Goal: Task Accomplishment & Management: Complete application form

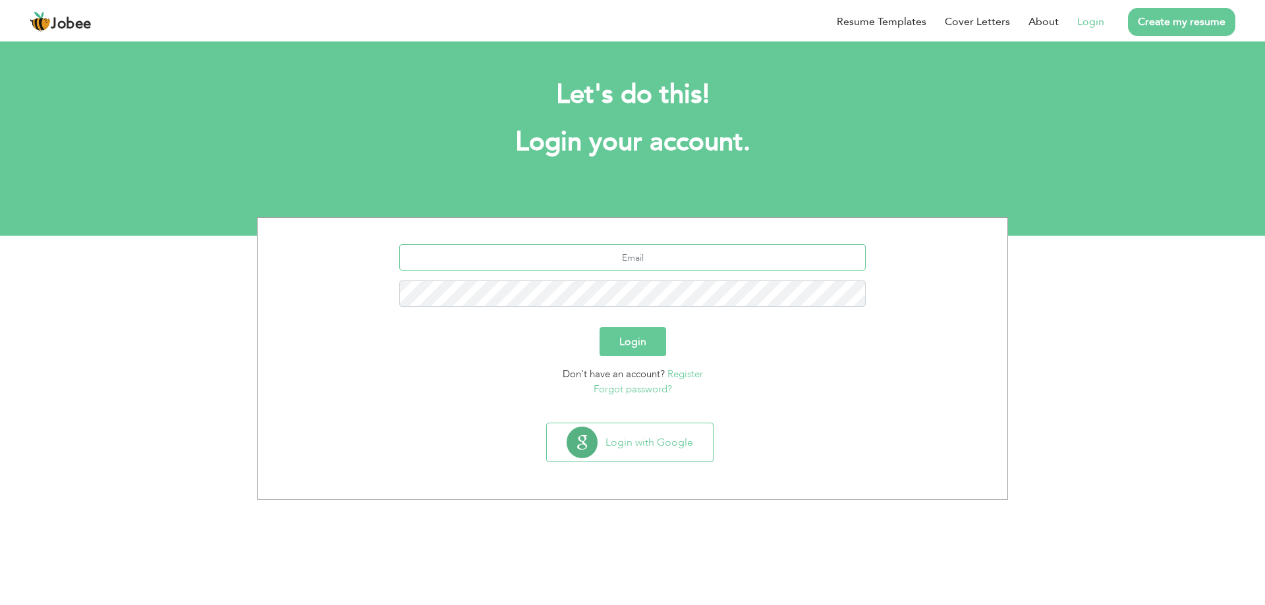
click at [635, 265] on input "text" at bounding box center [632, 257] width 467 height 26
type input "gulzar.omc@gmail.com"
click at [662, 337] on button "Login" at bounding box center [632, 341] width 67 height 29
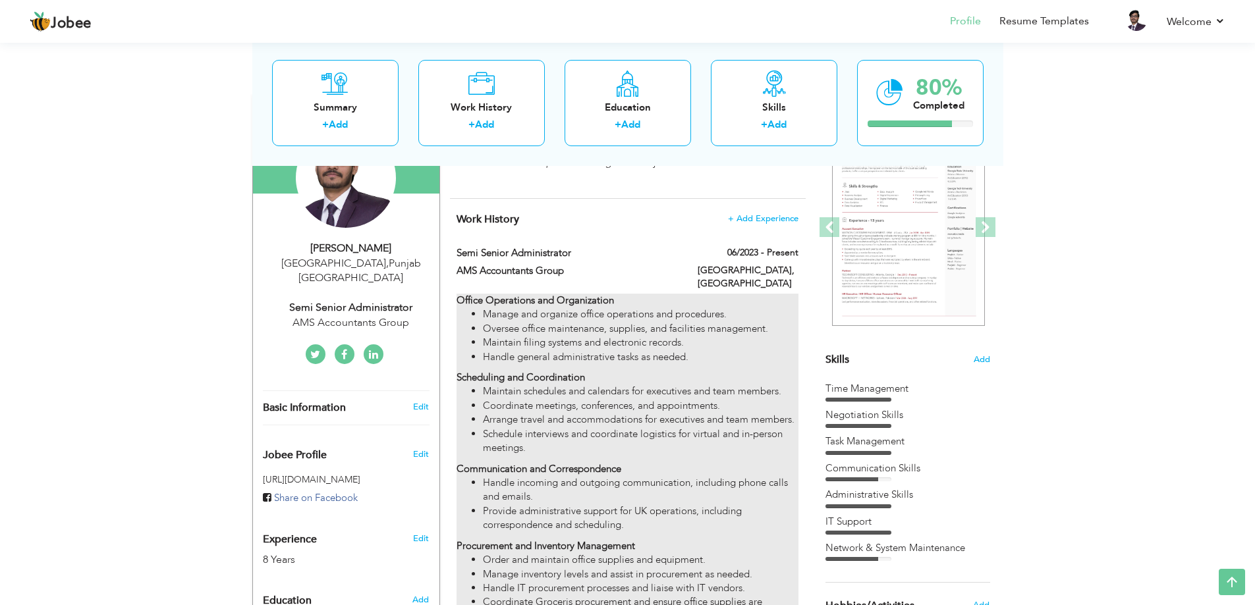
scroll to position [132, 0]
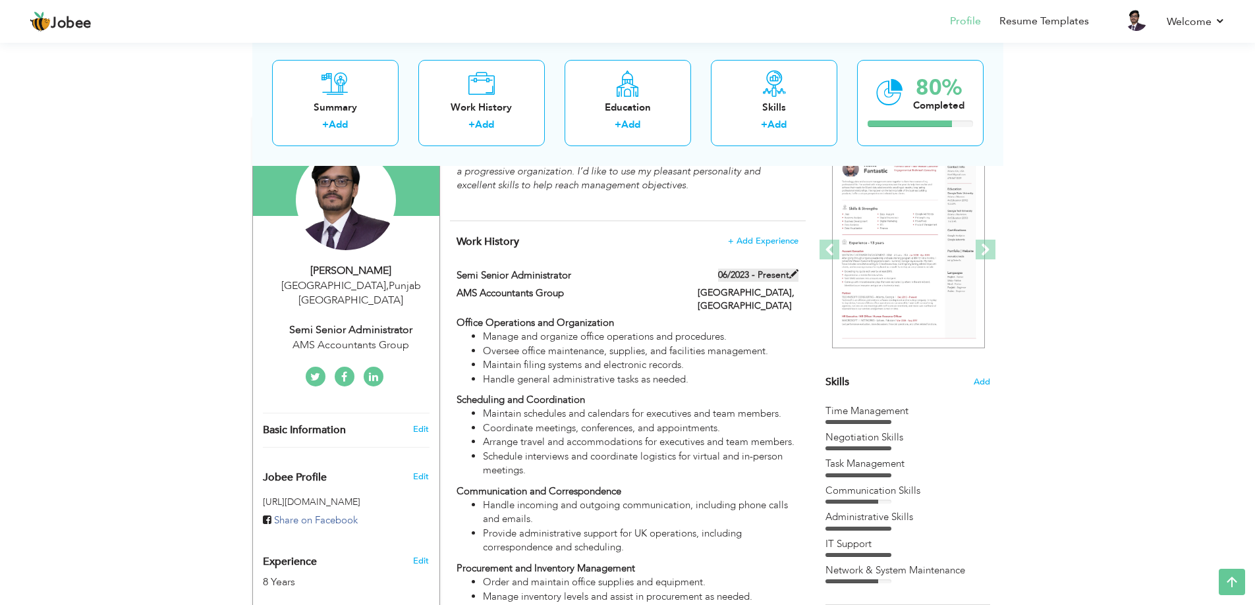
click at [790, 272] on span at bounding box center [793, 273] width 9 height 9
type input "Semi Senior Administrator"
type input "AMS Accountants Group"
type input "06/2023"
type input "[GEOGRAPHIC_DATA]"
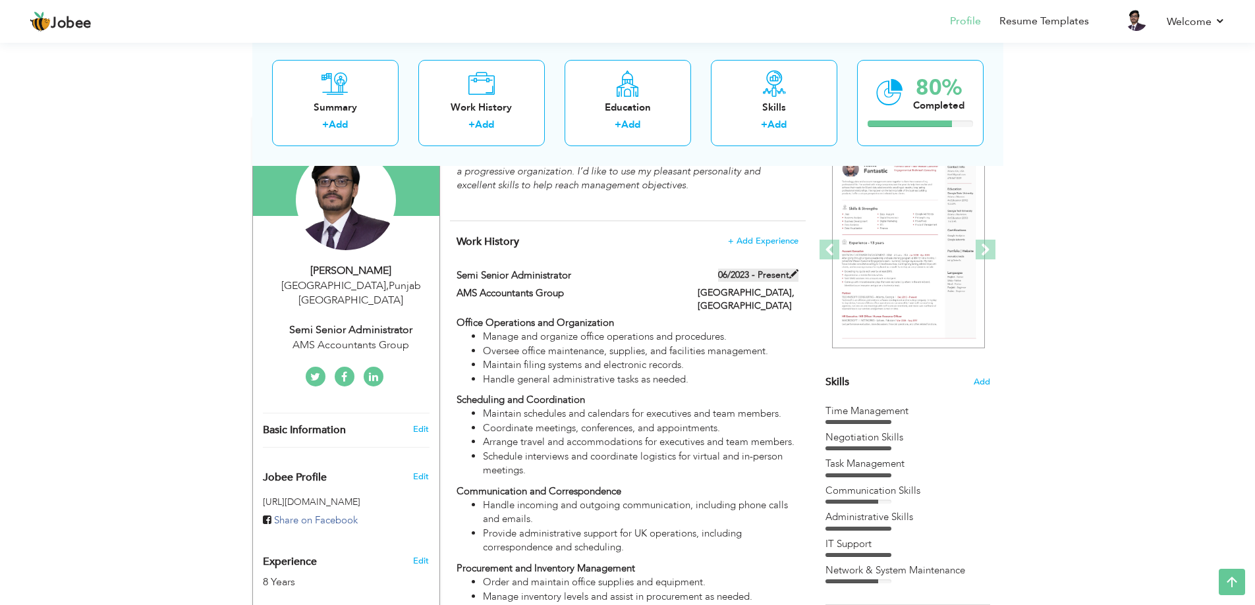
type input "[GEOGRAPHIC_DATA]"
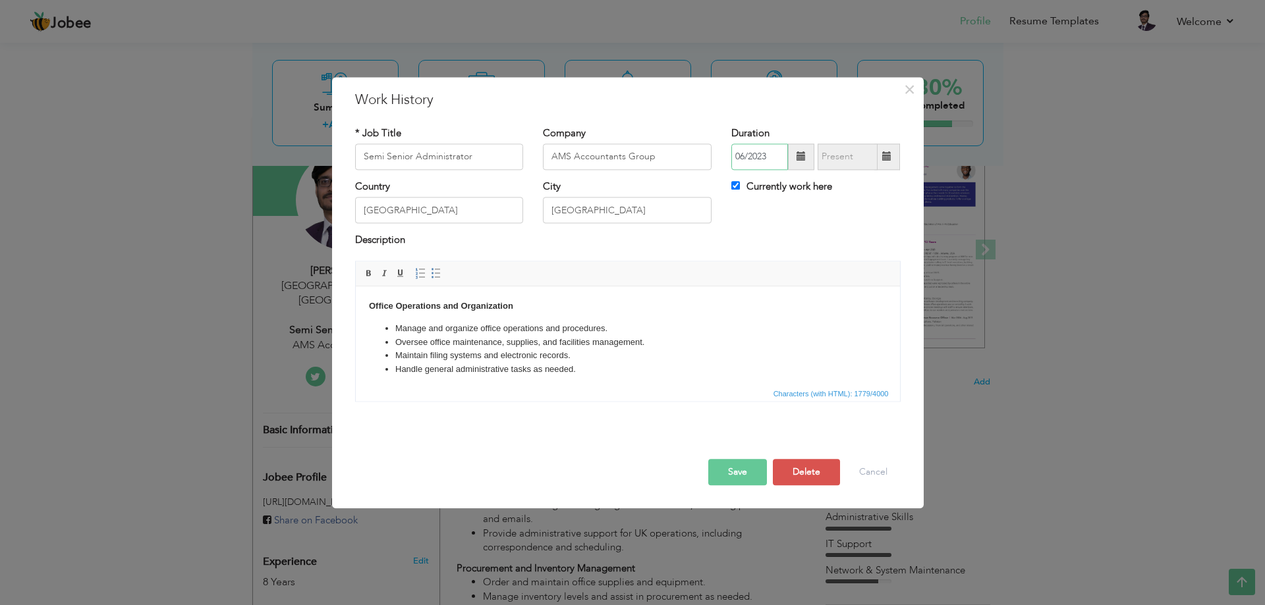
click at [758, 154] on input "06/2023" at bounding box center [759, 157] width 57 height 26
click at [737, 186] on input "Currently work here" at bounding box center [735, 185] width 9 height 9
checkbox input "false"
click at [887, 159] on span at bounding box center [886, 156] width 9 height 9
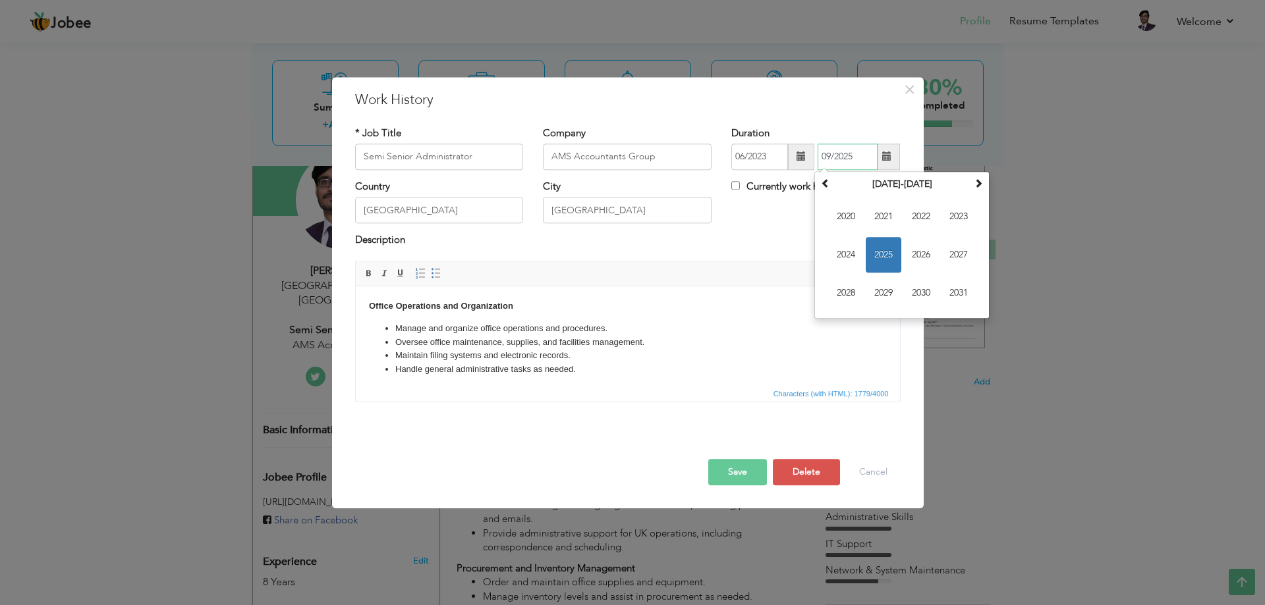
click at [876, 250] on span "2025" at bounding box center [884, 255] width 36 height 36
click at [842, 258] on span "May" at bounding box center [846, 255] width 36 height 36
type input "05/2025"
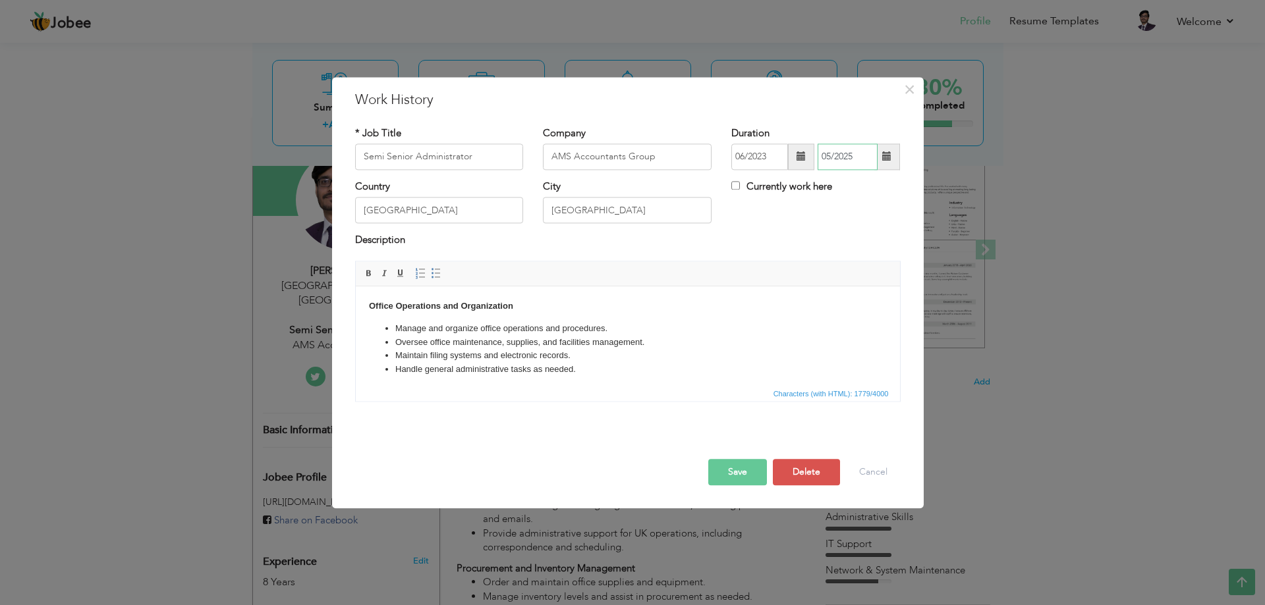
click at [839, 158] on input "05/2025" at bounding box center [847, 157] width 60 height 26
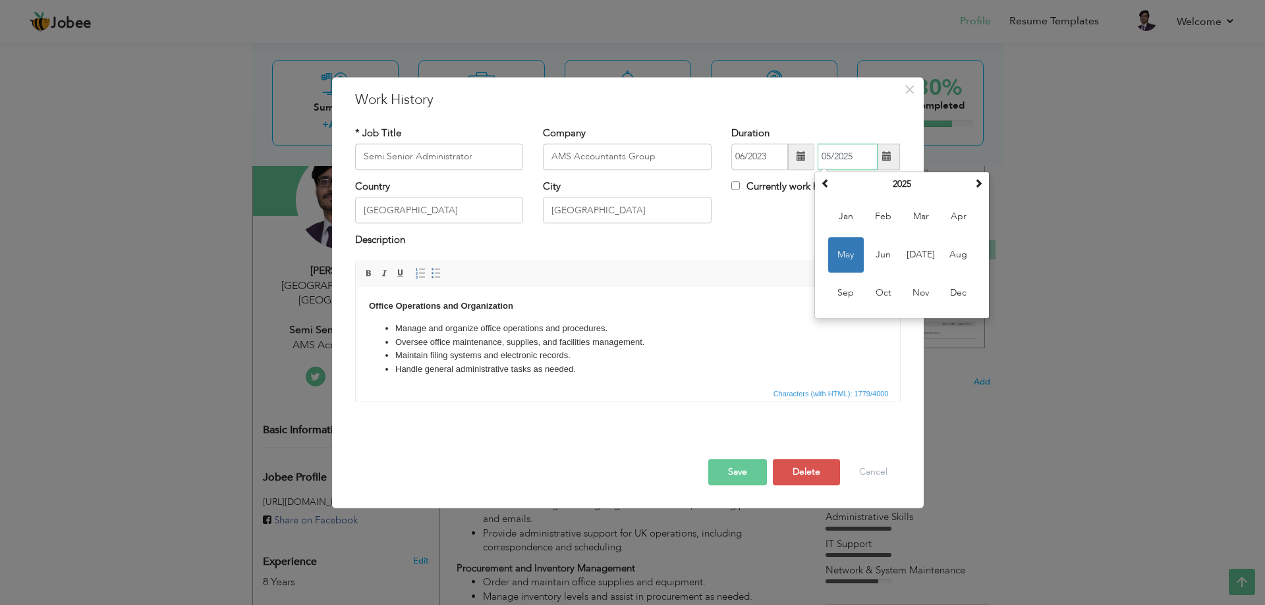
click at [845, 246] on span "May" at bounding box center [846, 255] width 36 height 36
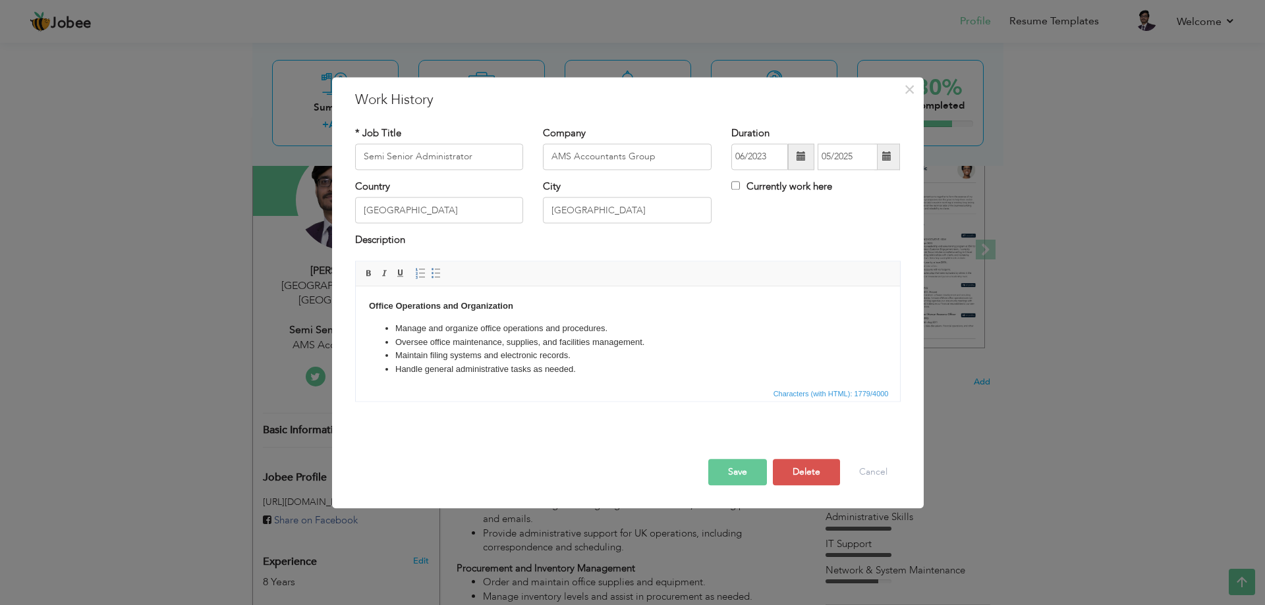
click at [741, 471] on button "Save" at bounding box center [737, 472] width 59 height 26
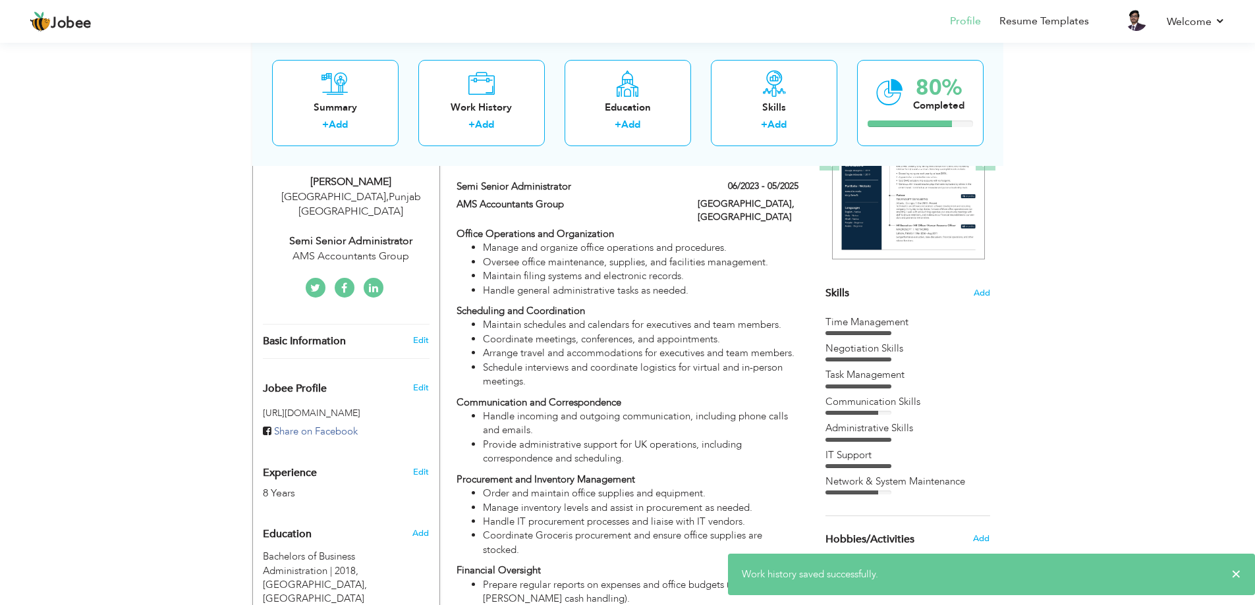
scroll to position [198, 0]
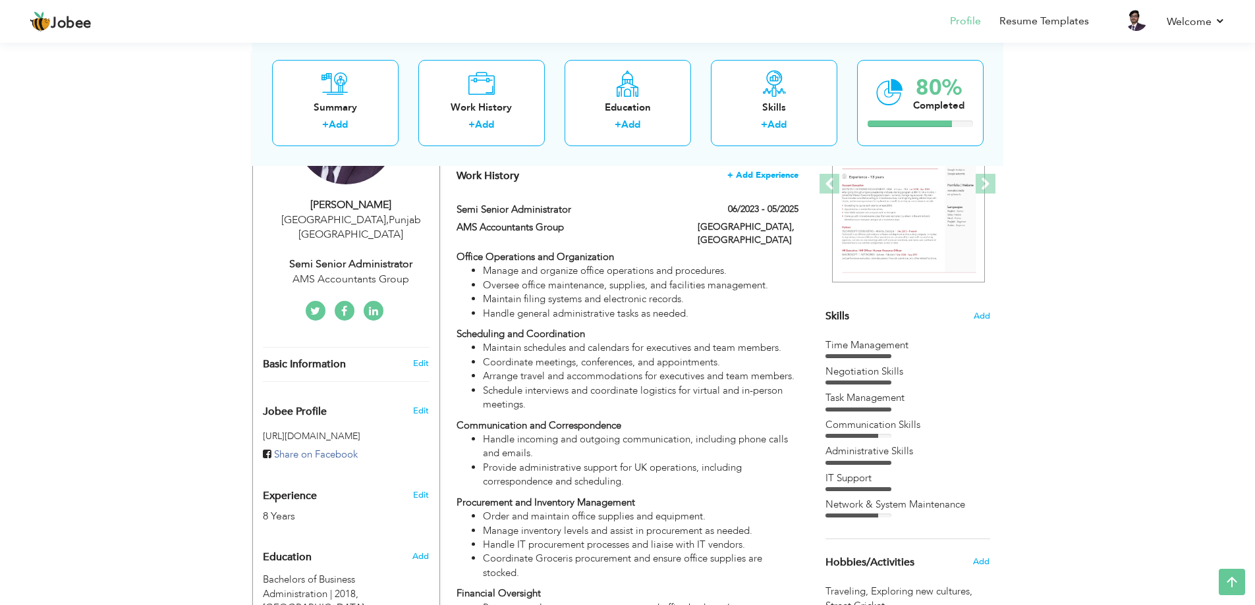
click at [769, 176] on span "+ Add Experience" at bounding box center [762, 175] width 71 height 9
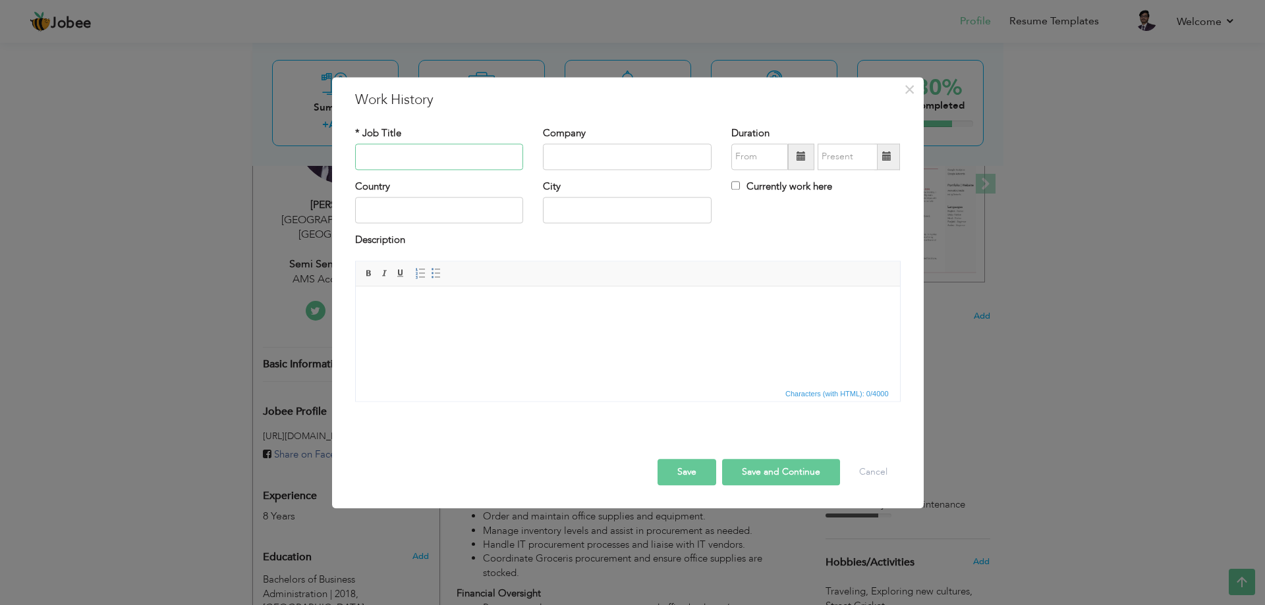
click at [448, 157] on input "text" at bounding box center [439, 157] width 169 height 26
type input "Operations Corr"
click at [586, 153] on input "text" at bounding box center [627, 157] width 169 height 26
paste input "operations coordinator"
click at [557, 154] on input "operations coordinator" at bounding box center [627, 157] width 169 height 26
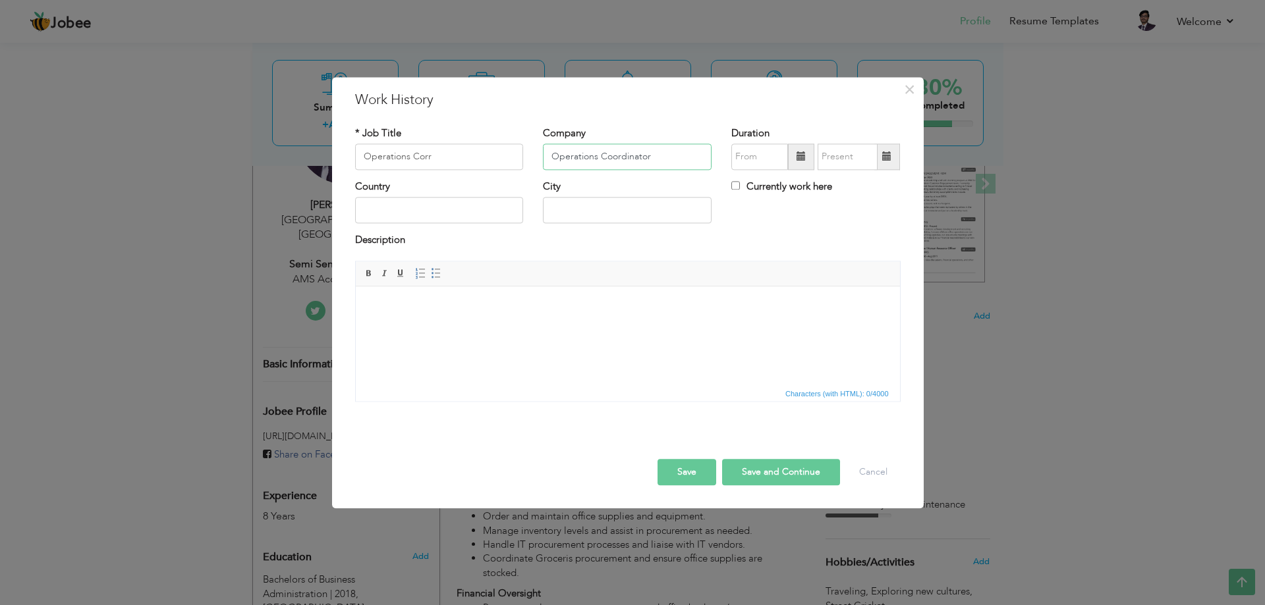
type input "Operations Coordinator"
click at [796, 157] on span at bounding box center [801, 157] width 26 height 26
click at [794, 250] on span "2023" at bounding box center [801, 255] width 36 height 36
click at [746, 180] on span at bounding box center [742, 183] width 9 height 9
click at [838, 179] on th "2022" at bounding box center [818, 185] width 137 height 20
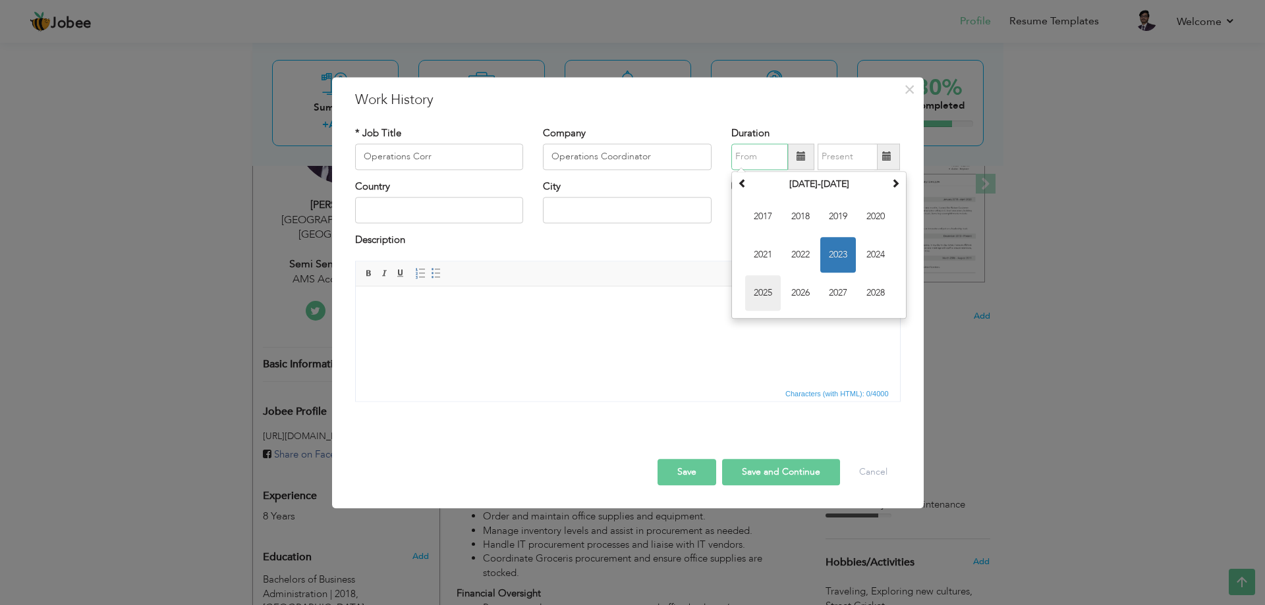
click at [759, 289] on span "2025" at bounding box center [763, 293] width 36 height 36
click at [775, 249] on span "May" at bounding box center [763, 255] width 36 height 36
type input "05/2025"
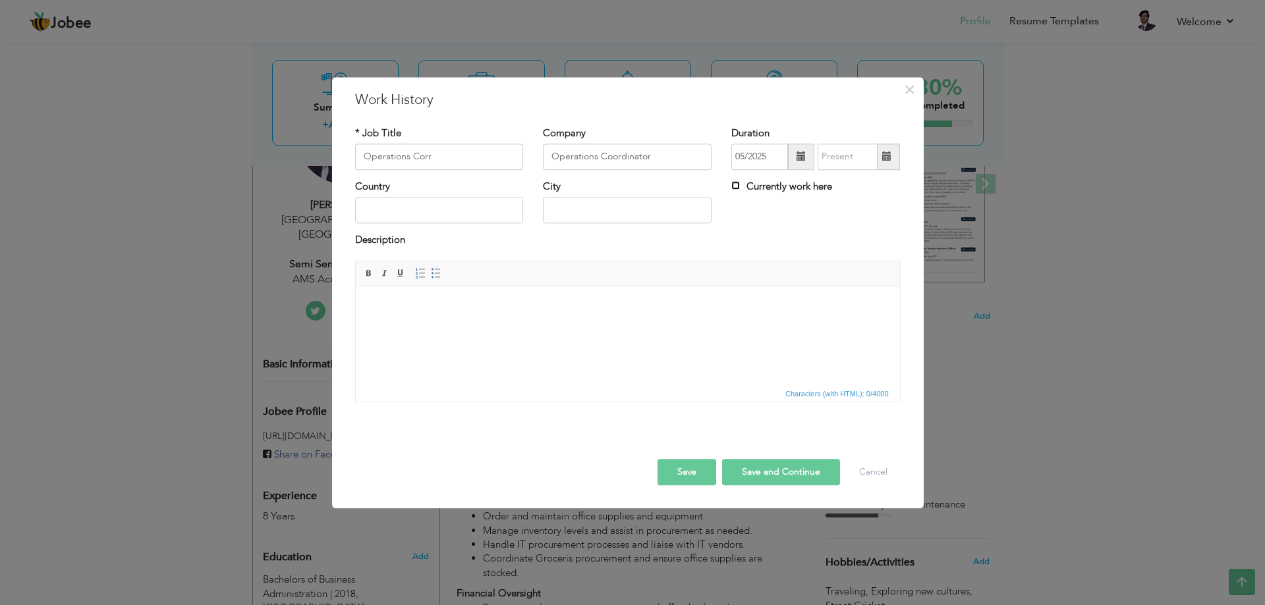
click at [736, 185] on input "Currently work here" at bounding box center [735, 185] width 9 height 9
checkbox input "true"
click at [451, 209] on input "text" at bounding box center [439, 211] width 169 height 26
type input "[GEOGRAPHIC_DATA]"
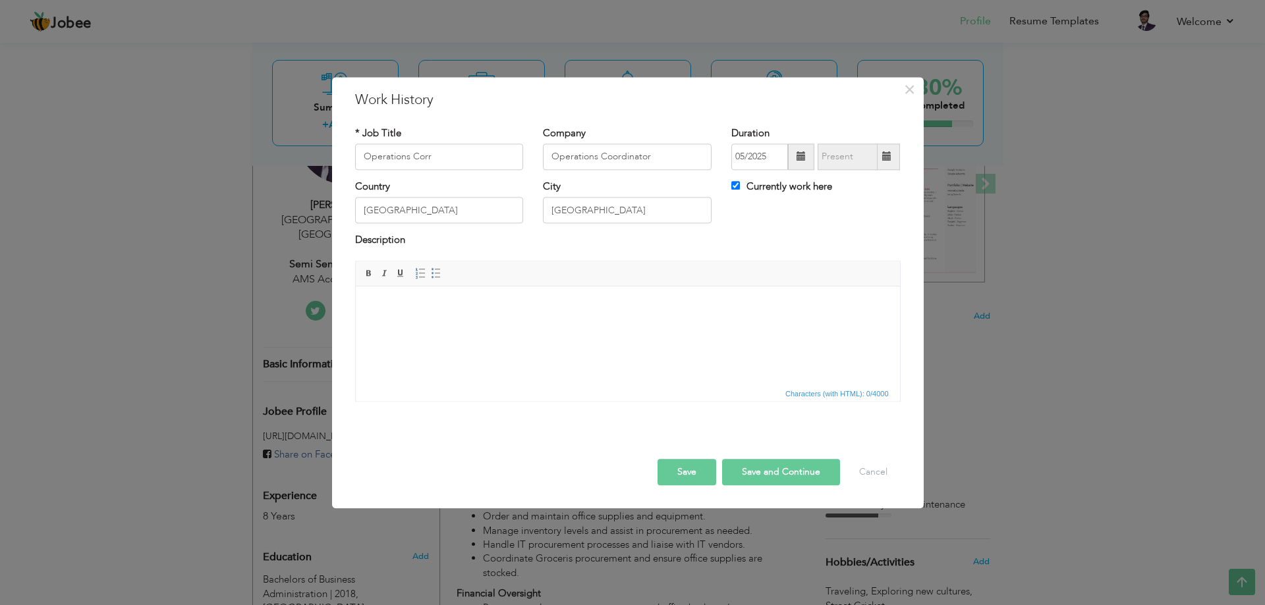
click at [764, 474] on button "Save and Continue" at bounding box center [781, 472] width 118 height 26
checkbox input "false"
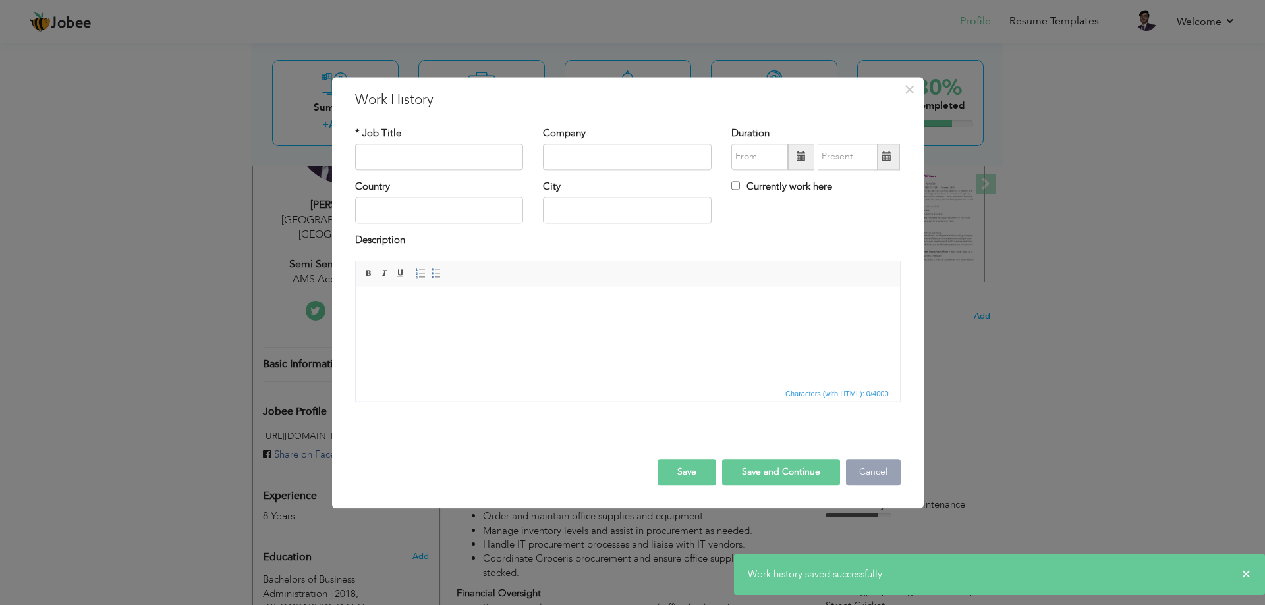
click at [887, 480] on button "Cancel" at bounding box center [873, 472] width 55 height 26
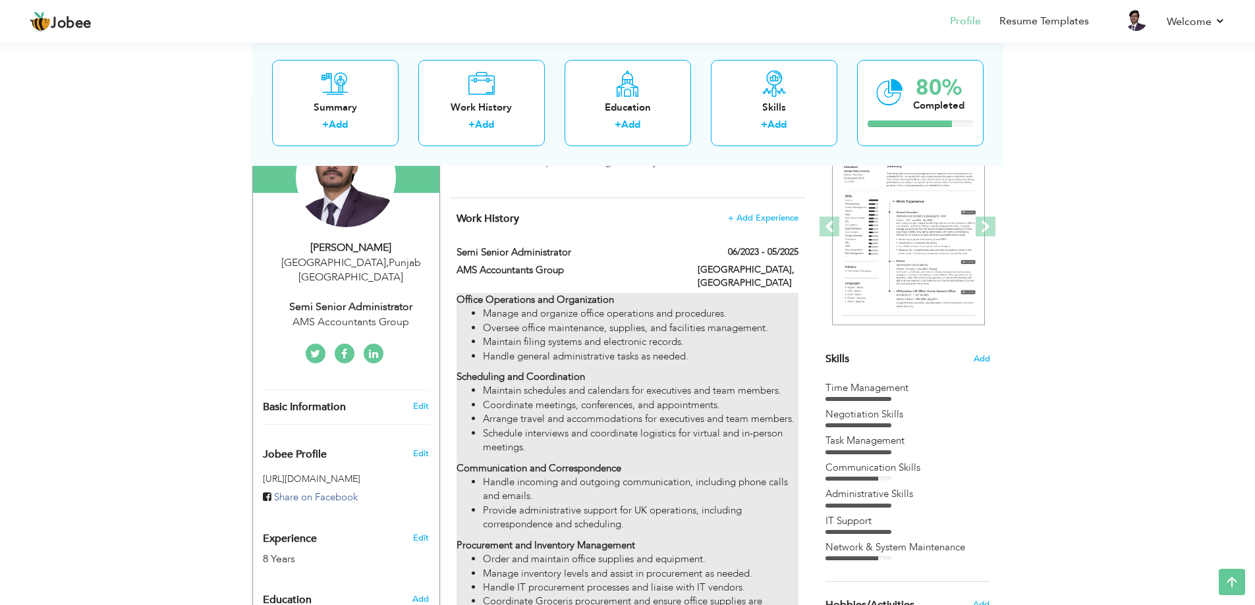
scroll to position [132, 0]
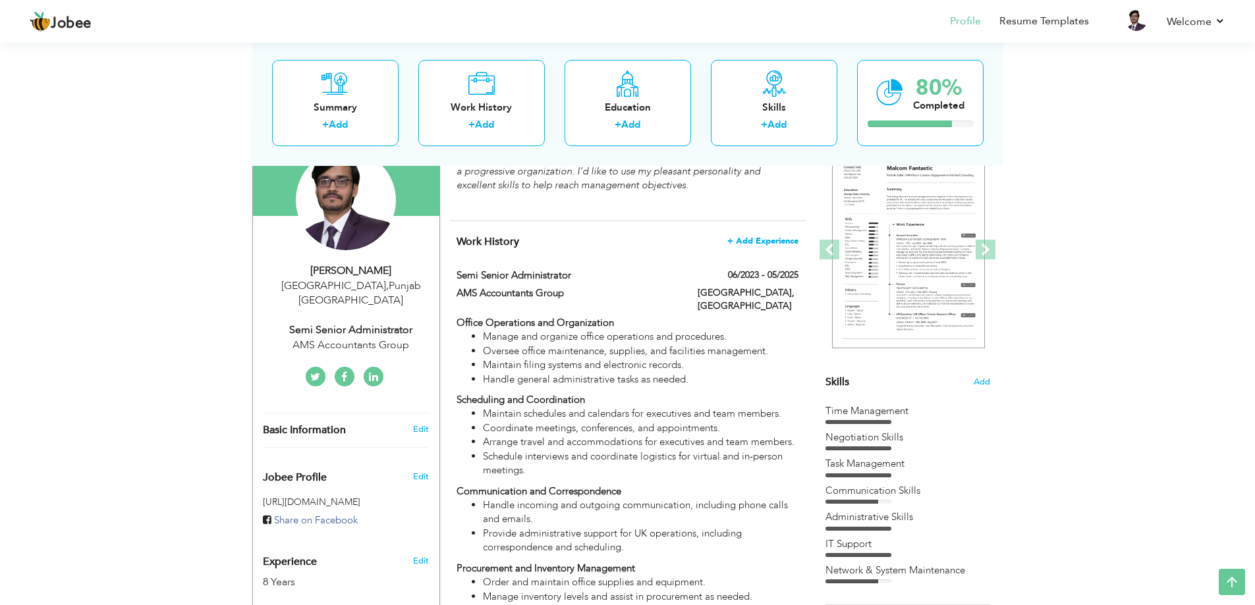
click at [765, 241] on span "+ Add Experience" at bounding box center [762, 240] width 71 height 9
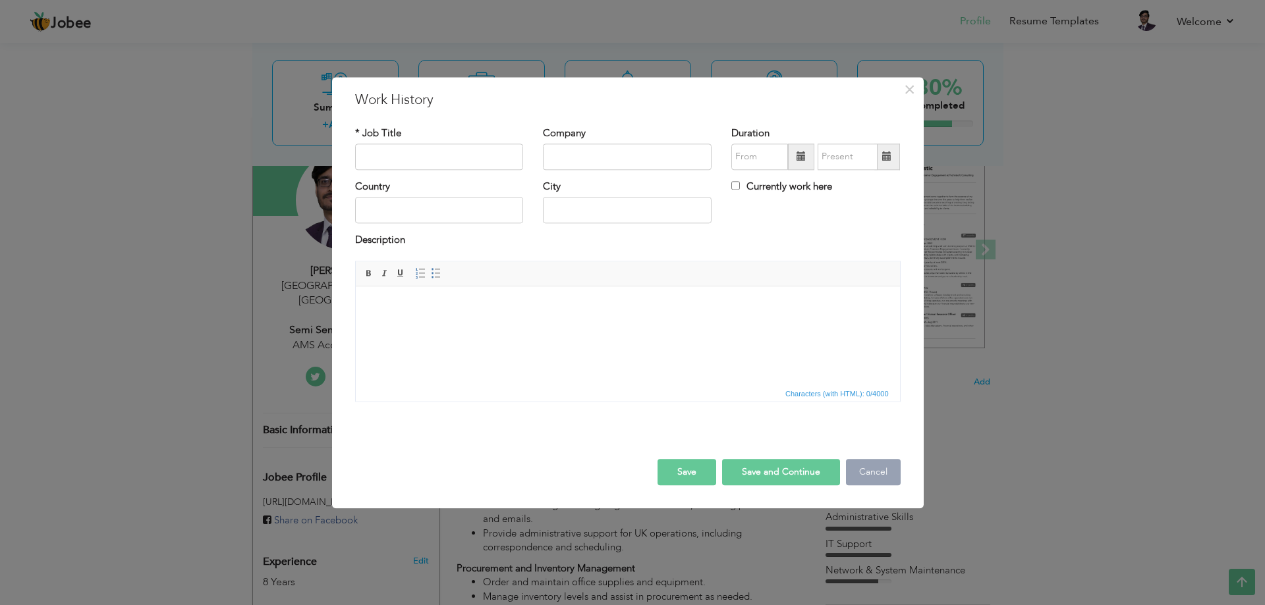
click at [881, 473] on button "Cancel" at bounding box center [873, 472] width 55 height 26
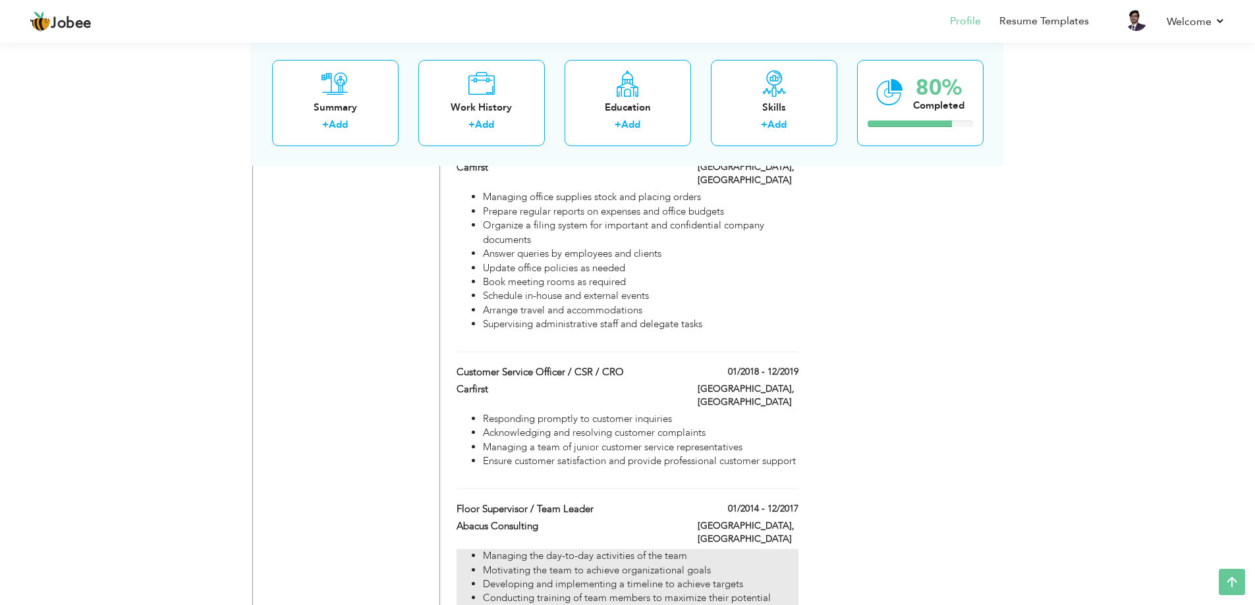
scroll to position [1313, 0]
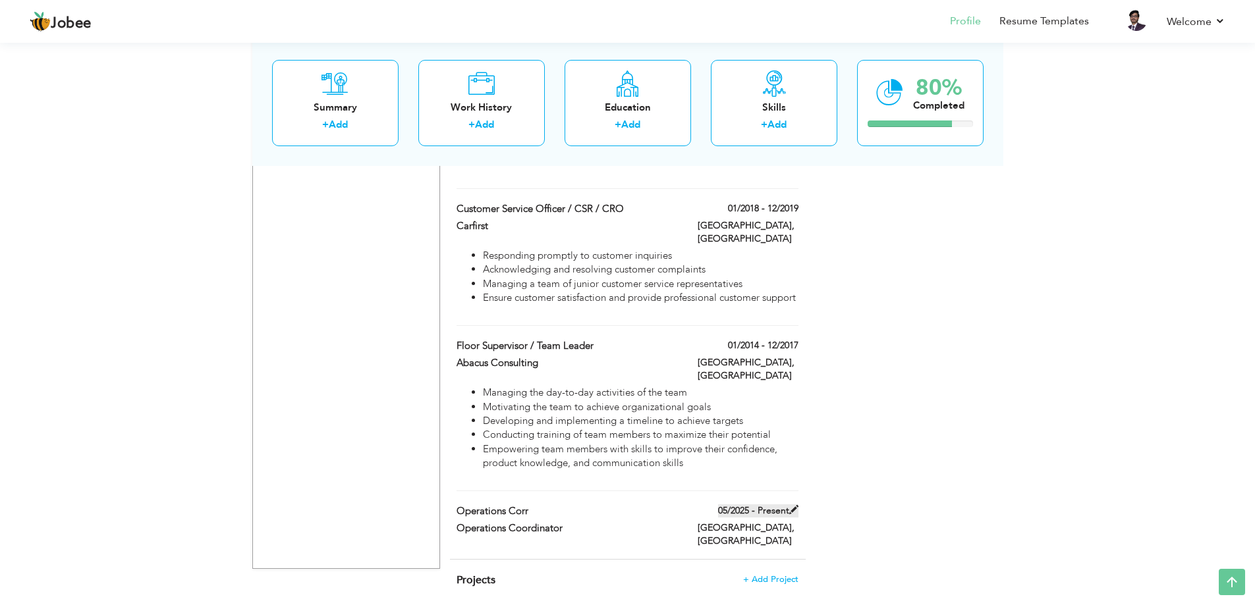
click at [793, 505] on span at bounding box center [793, 509] width 9 height 9
type input "Operations Corr"
type input "Operations Coordinator"
type input "05/2025"
type input "[GEOGRAPHIC_DATA]"
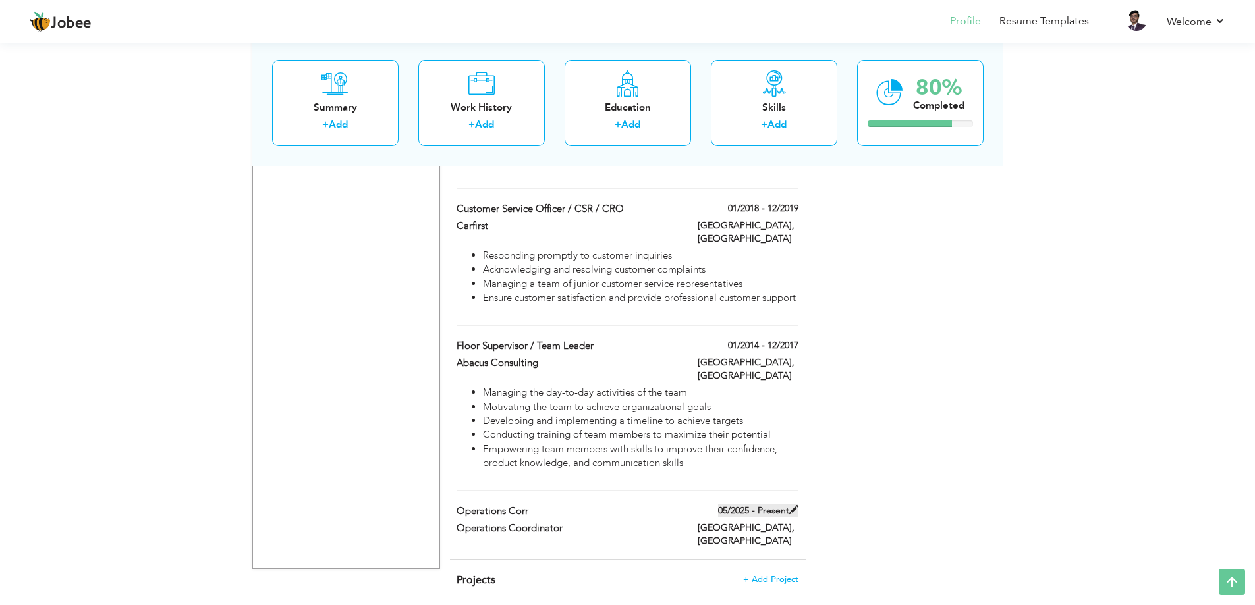
type input "[GEOGRAPHIC_DATA]"
checkbox input "true"
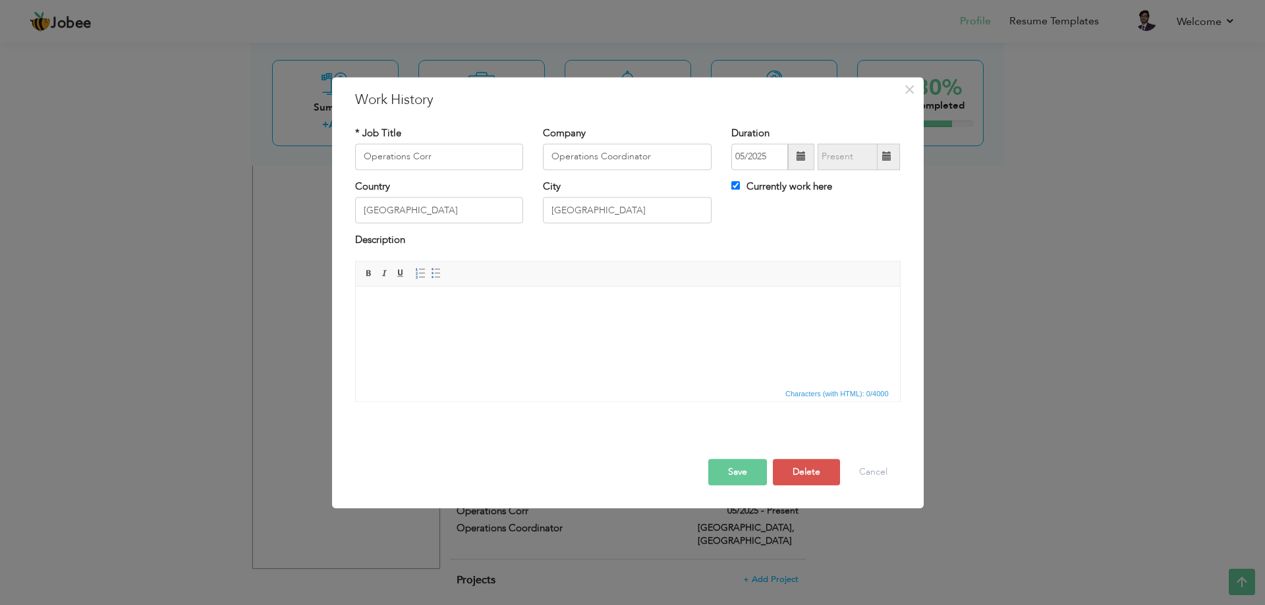
click at [744, 479] on button "Save" at bounding box center [737, 472] width 59 height 26
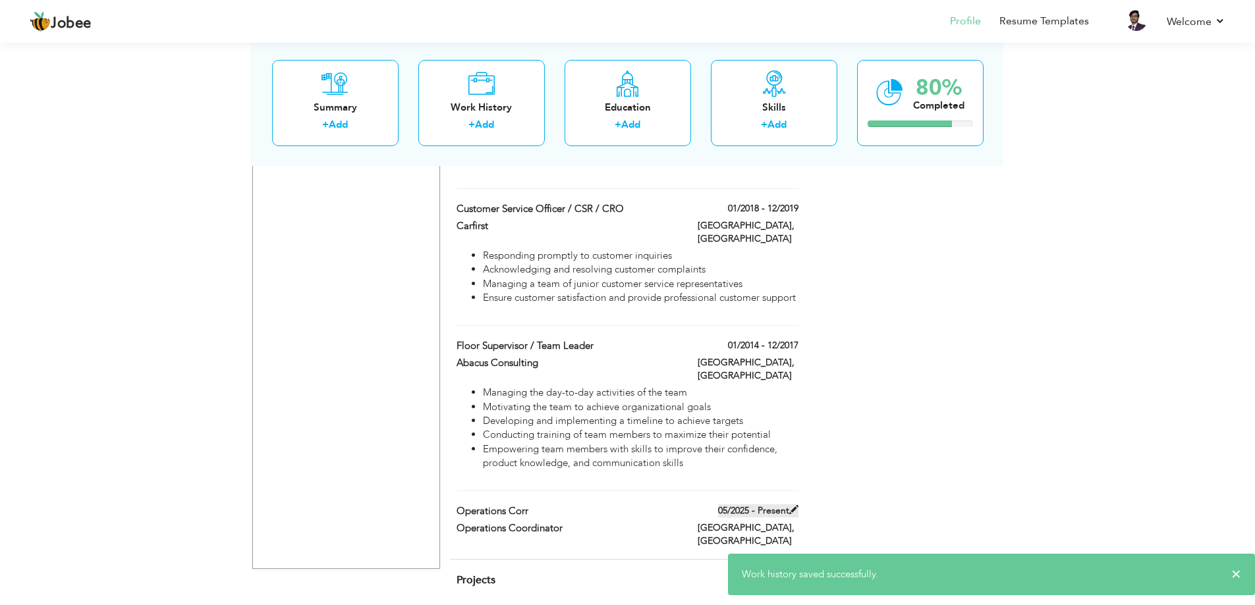
click at [795, 505] on span at bounding box center [793, 509] width 9 height 9
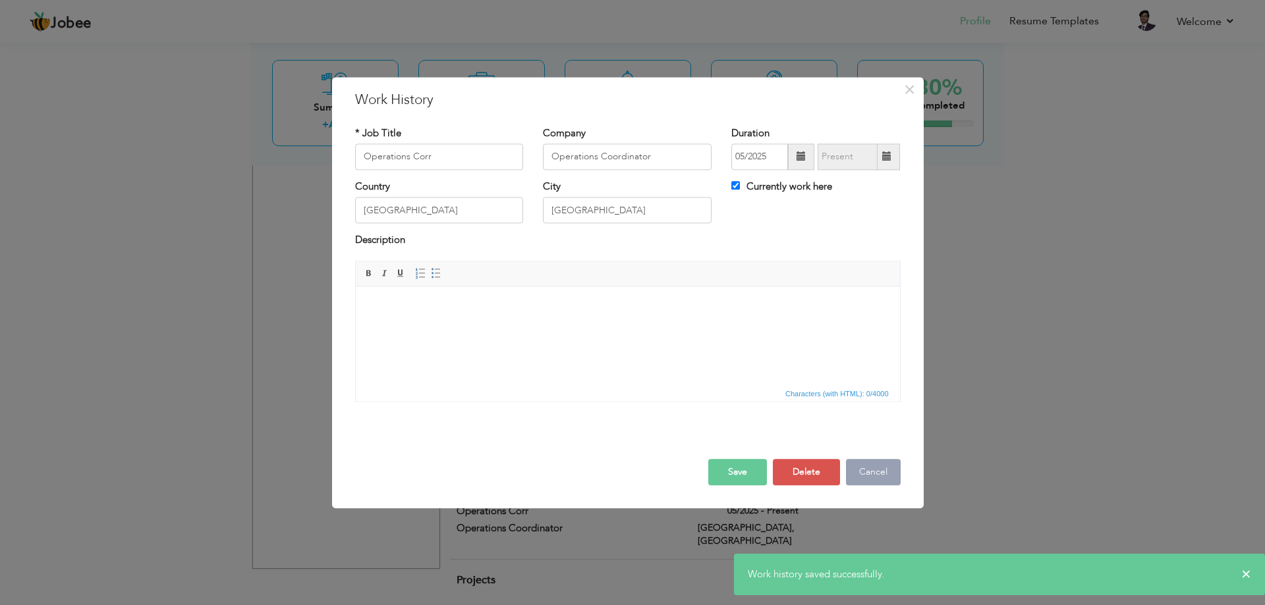
click at [875, 484] on button "Cancel" at bounding box center [873, 472] width 55 height 26
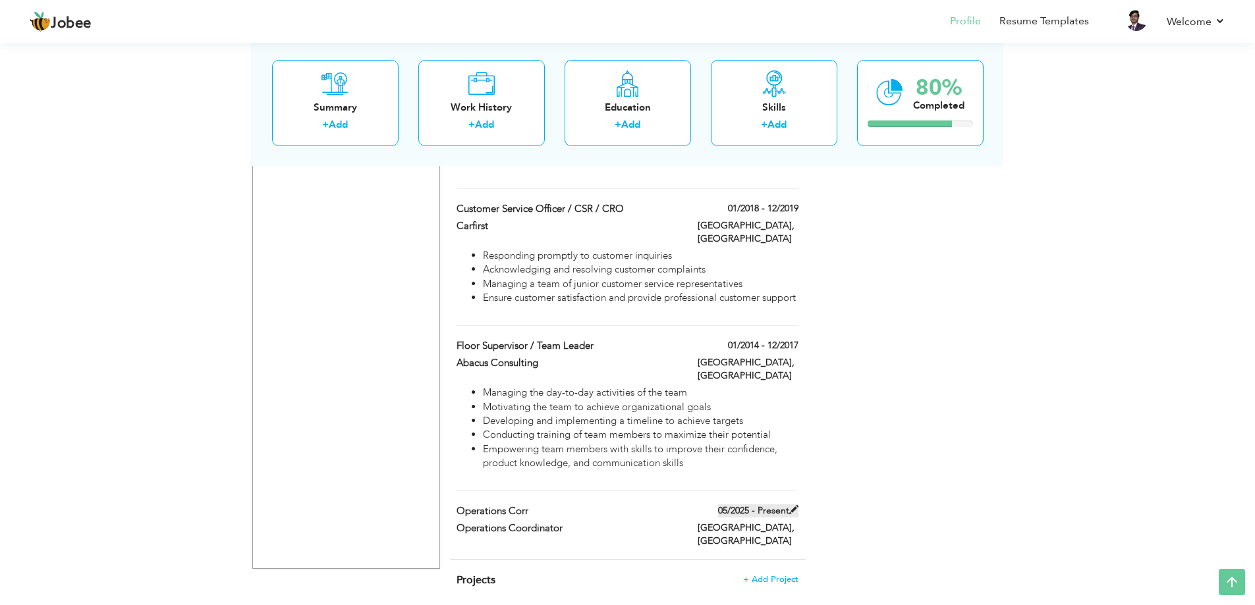
click at [796, 505] on span at bounding box center [793, 509] width 9 height 9
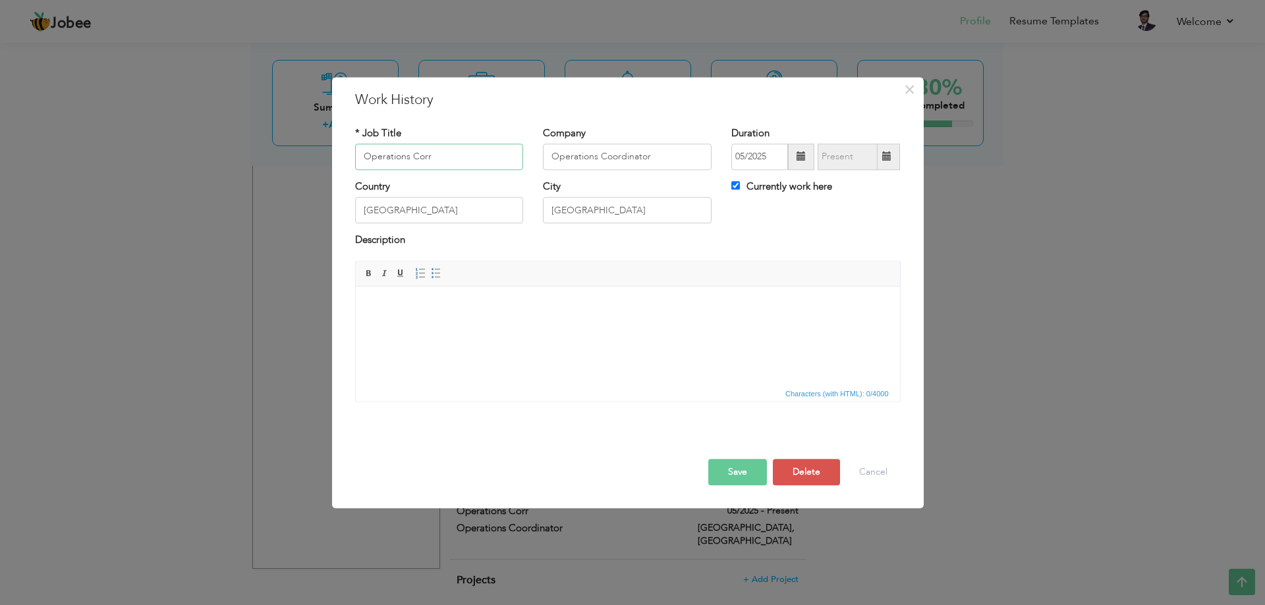
click at [451, 153] on input "Operations Corr" at bounding box center [439, 157] width 169 height 26
drag, startPoint x: 672, startPoint y: 154, endPoint x: 539, endPoint y: 146, distance: 133.3
click at [539, 146] on div "Company Operations Coordinator" at bounding box center [627, 152] width 188 height 53
click at [589, 155] on input "Operations Coordinator" at bounding box center [627, 157] width 169 height 26
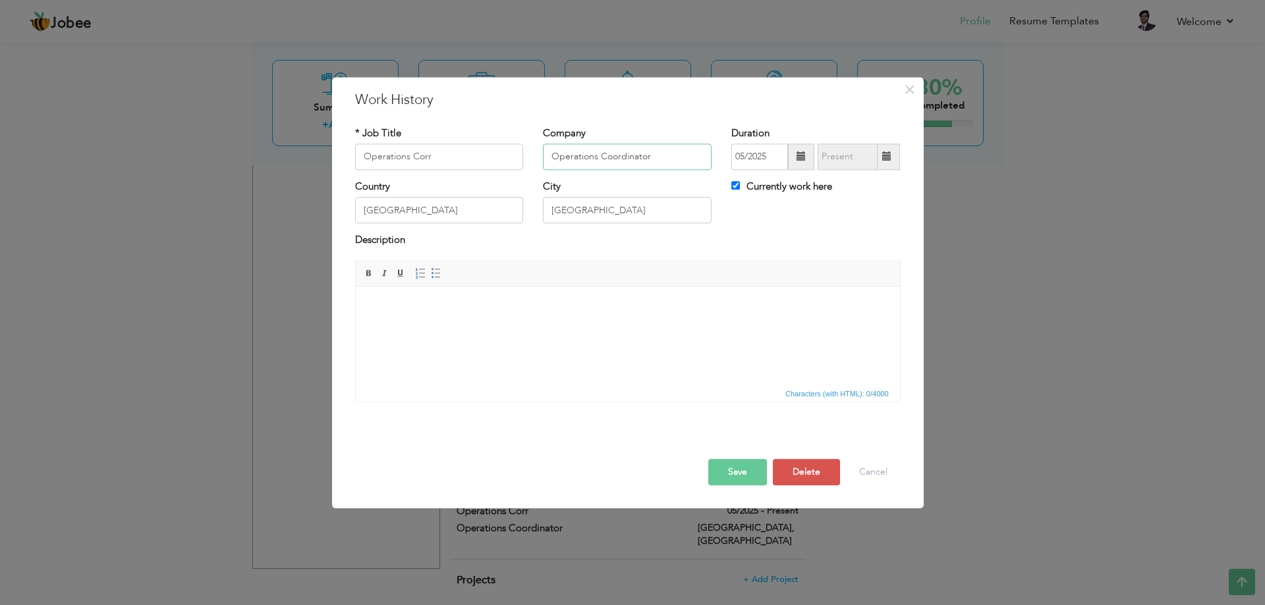
click at [589, 155] on input "Operations Coordinator" at bounding box center [627, 157] width 169 height 26
click at [432, 157] on input "Operations Corr" at bounding box center [439, 157] width 169 height 26
paste input "ordinato"
type input "Operations Coordinator"
click at [621, 161] on input "Operations Coordinator" at bounding box center [627, 157] width 169 height 26
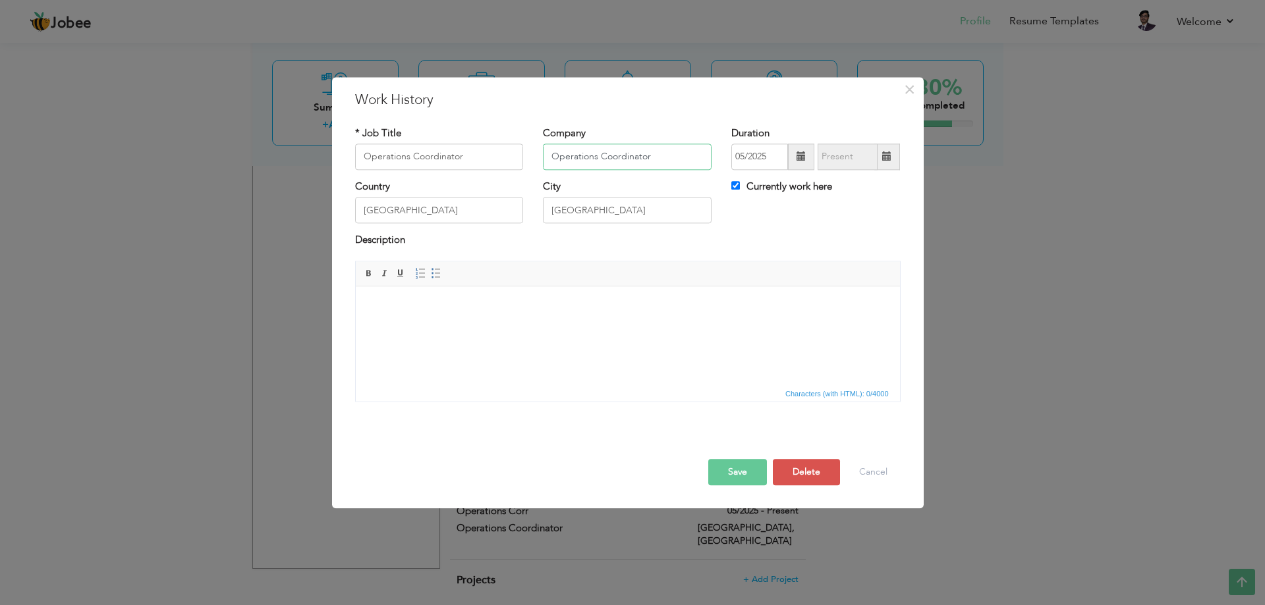
click at [621, 161] on input "Operations Coordinator" at bounding box center [627, 157] width 169 height 26
type input "Aimfit"
click at [746, 479] on button "Save" at bounding box center [737, 472] width 59 height 26
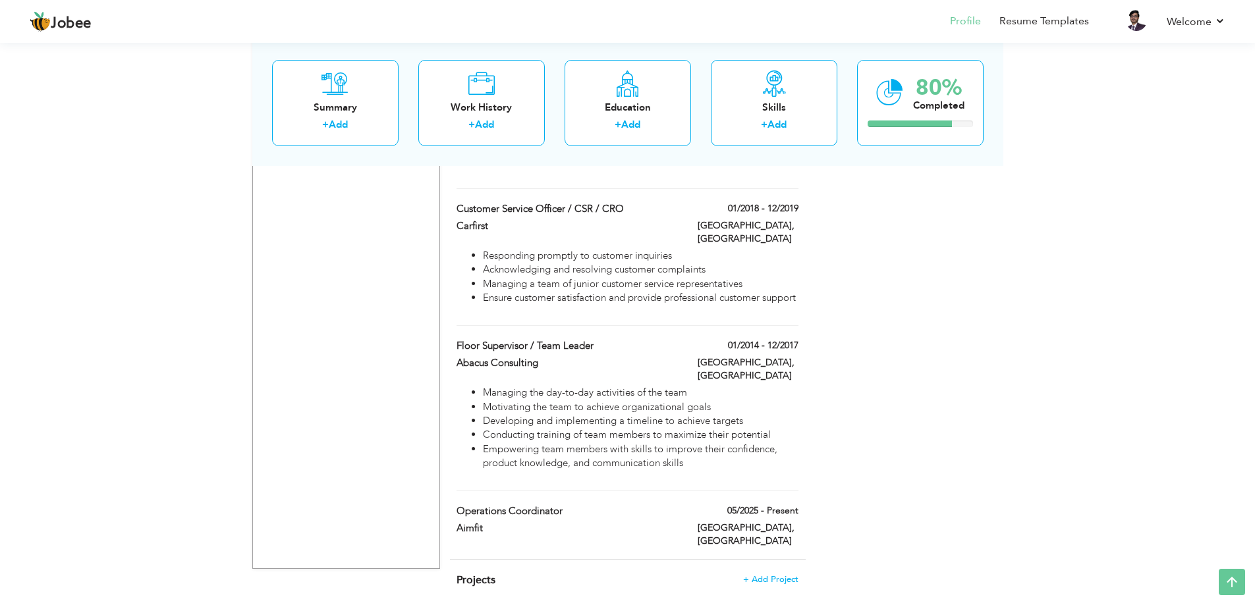
drag, startPoint x: 759, startPoint y: 465, endPoint x: 759, endPoint y: 429, distance: 35.6
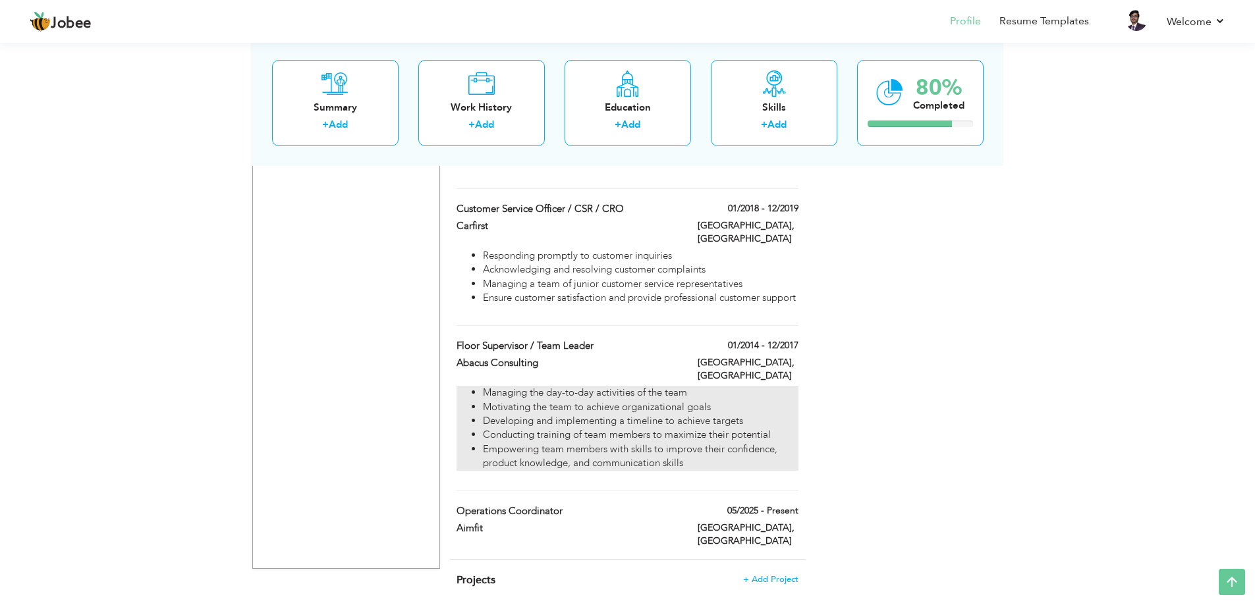
drag, startPoint x: 646, startPoint y: 465, endPoint x: 655, endPoint y: 420, distance: 46.5
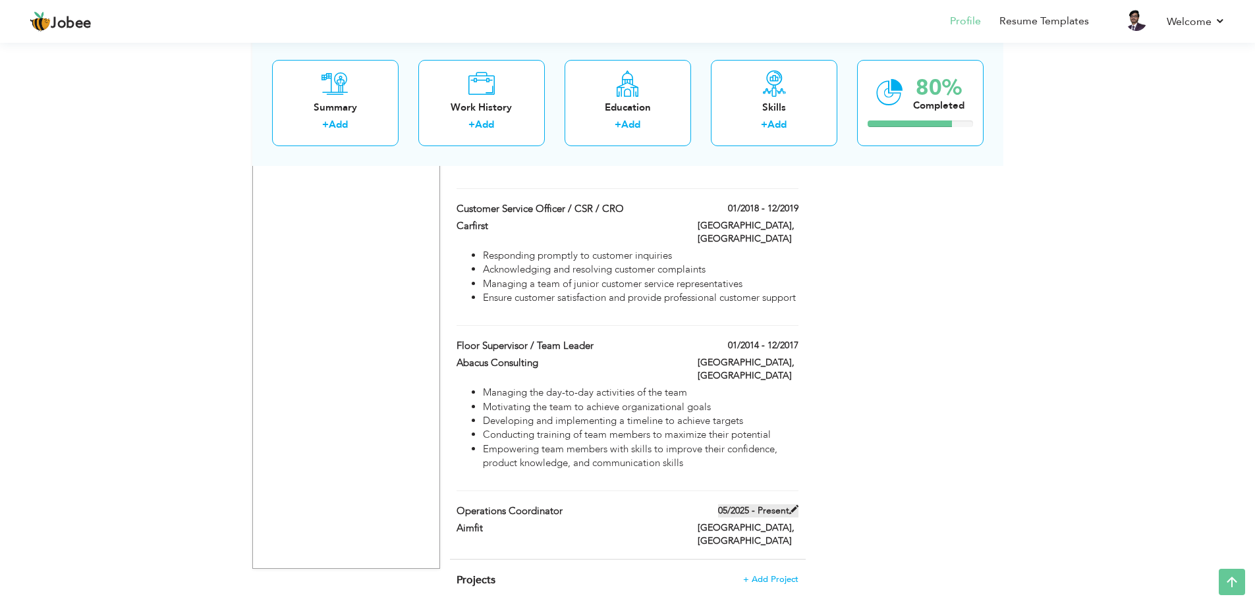
click at [758, 505] on label "05/2025 - Present" at bounding box center [758, 511] width 80 height 13
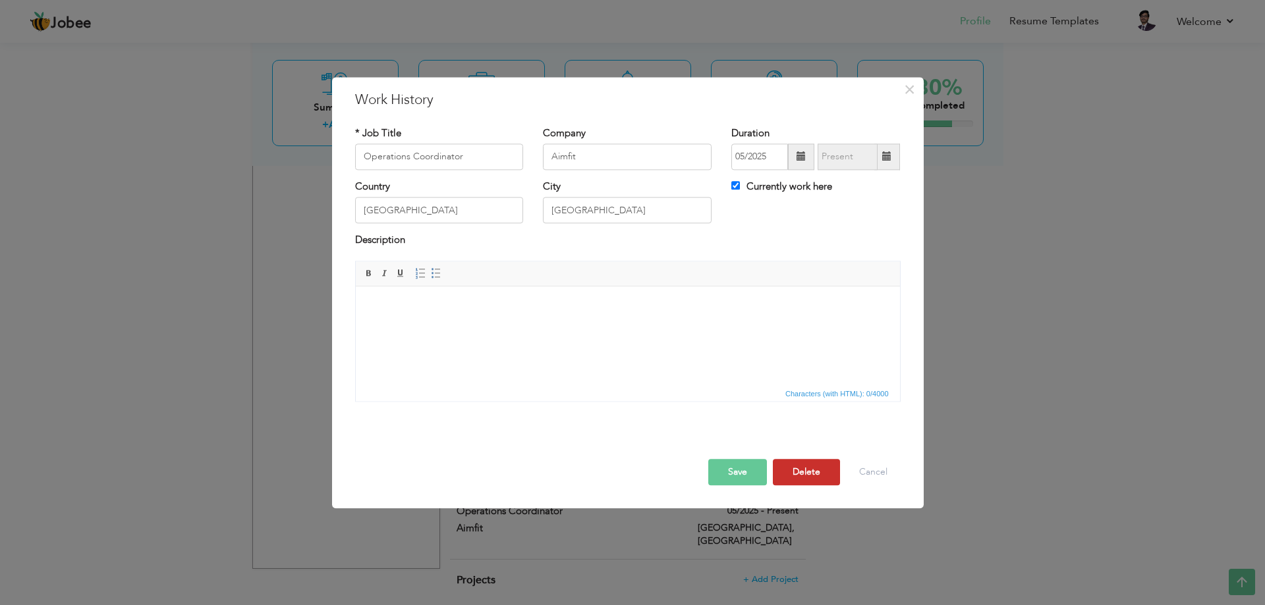
click at [800, 485] on button "Delete" at bounding box center [806, 472] width 67 height 26
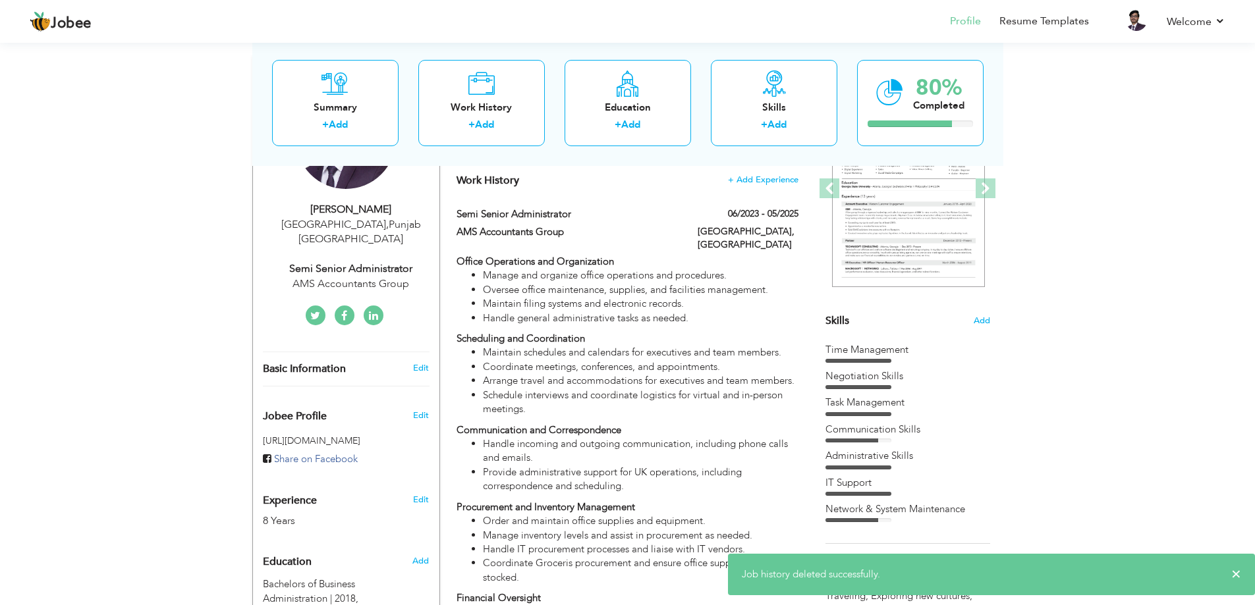
scroll to position [61, 0]
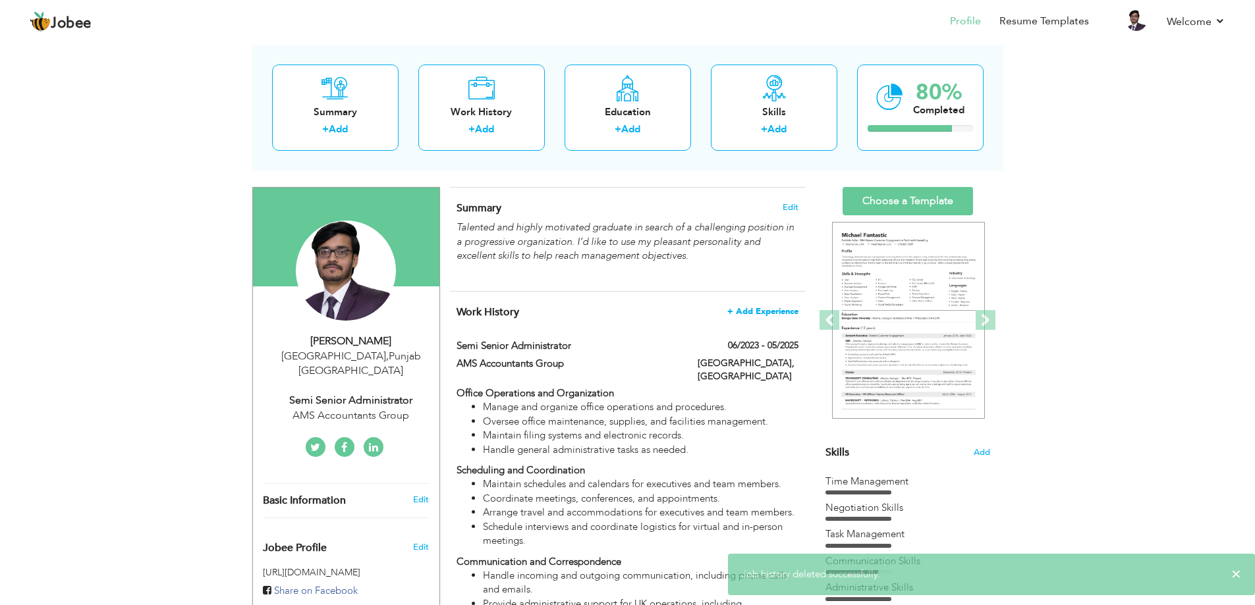
click at [770, 310] on span "+ Add Experience" at bounding box center [762, 311] width 71 height 9
checkbox input "false"
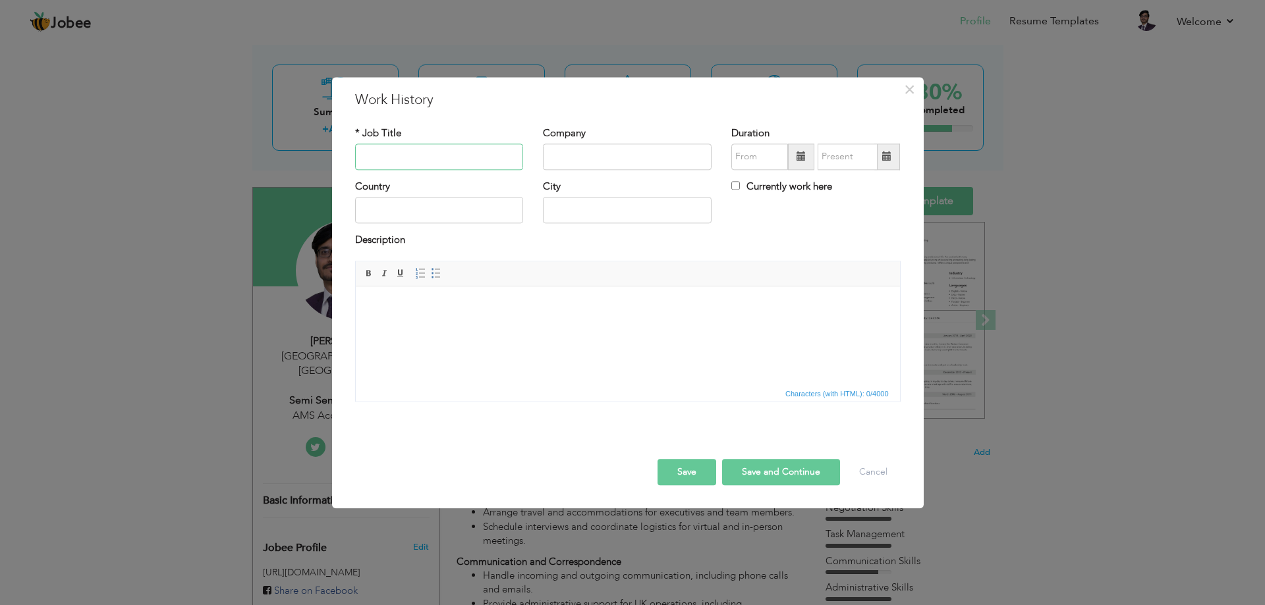
click at [452, 155] on input "text" at bounding box center [439, 157] width 169 height 26
paste input "Operations Coordinator"
type input "Operations Coordinator"
click at [587, 155] on input "text" at bounding box center [627, 157] width 169 height 26
type input "Aimfir"
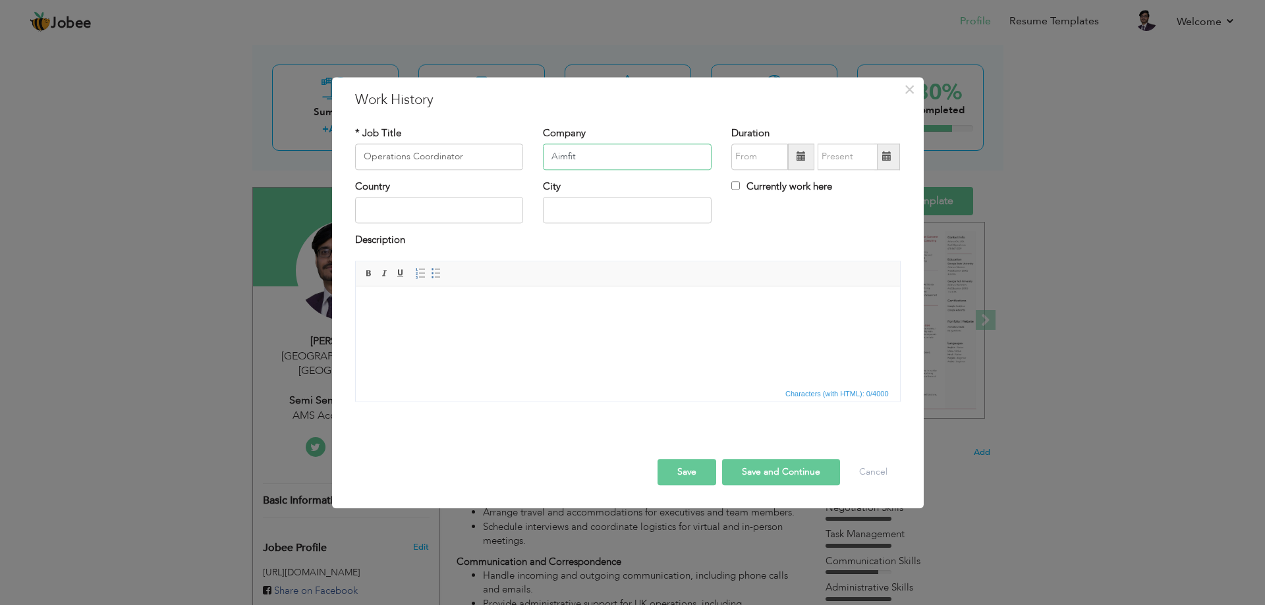
type input "Aimfit"
click at [802, 150] on span at bounding box center [801, 157] width 26 height 26
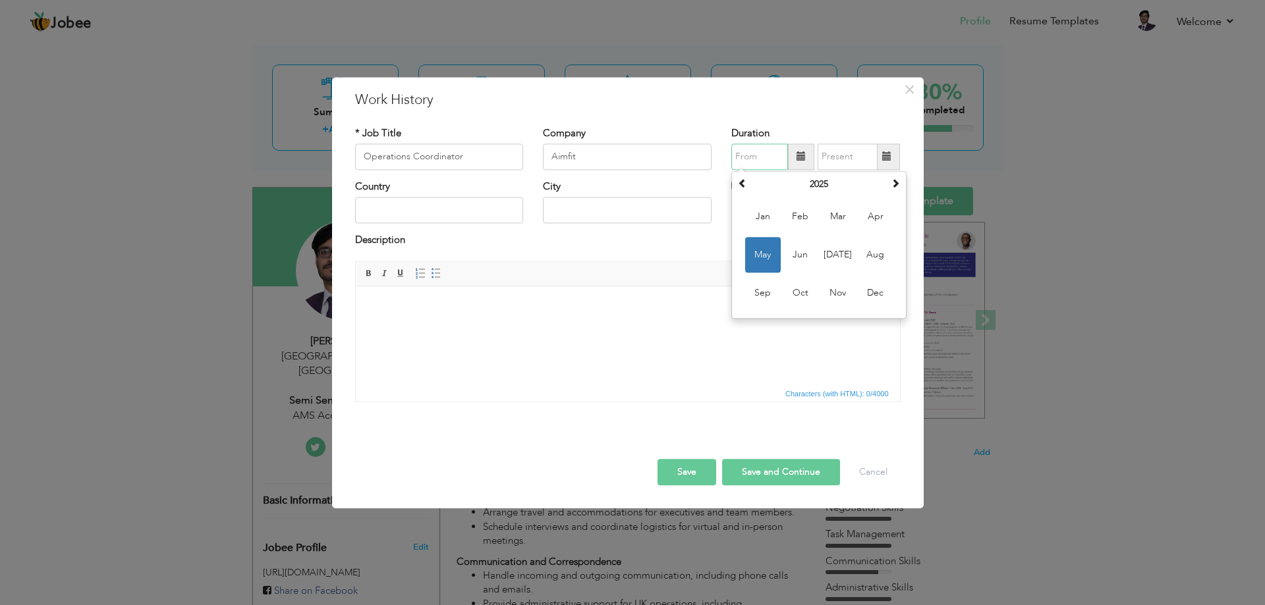
click at [771, 251] on span "May" at bounding box center [763, 255] width 36 height 36
type input "05/2025"
click at [736, 185] on input "Currently work here" at bounding box center [735, 185] width 9 height 9
checkbox input "true"
click at [439, 202] on input "text" at bounding box center [439, 211] width 169 height 26
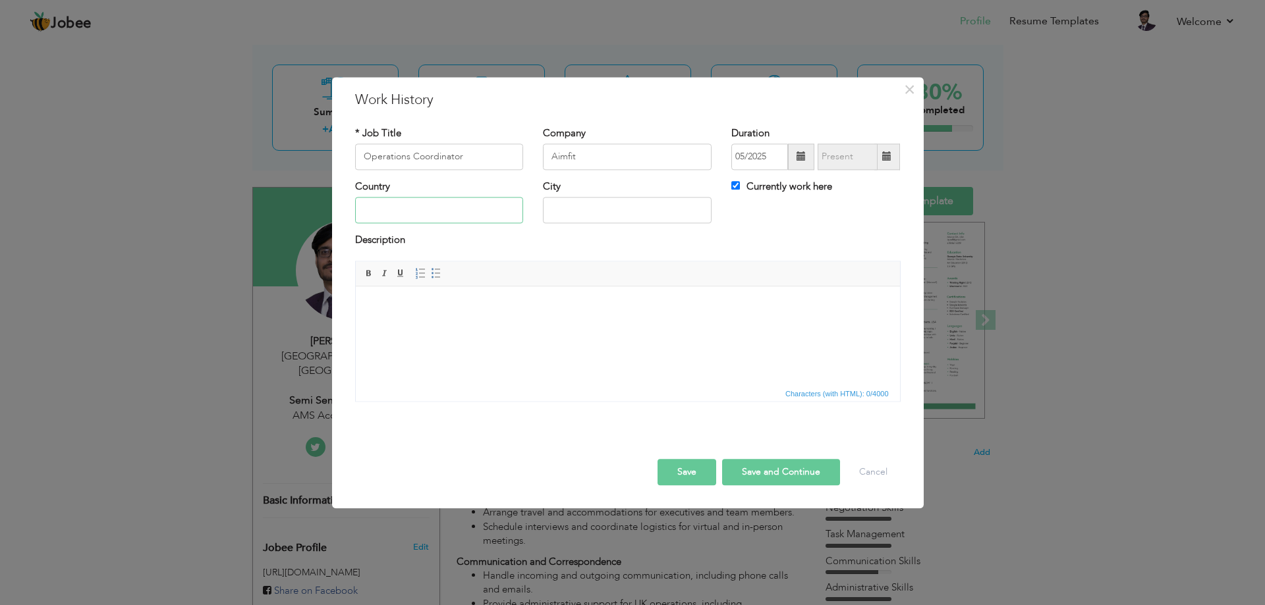
type input "[GEOGRAPHIC_DATA]"
click at [694, 473] on button "Save" at bounding box center [686, 472] width 59 height 26
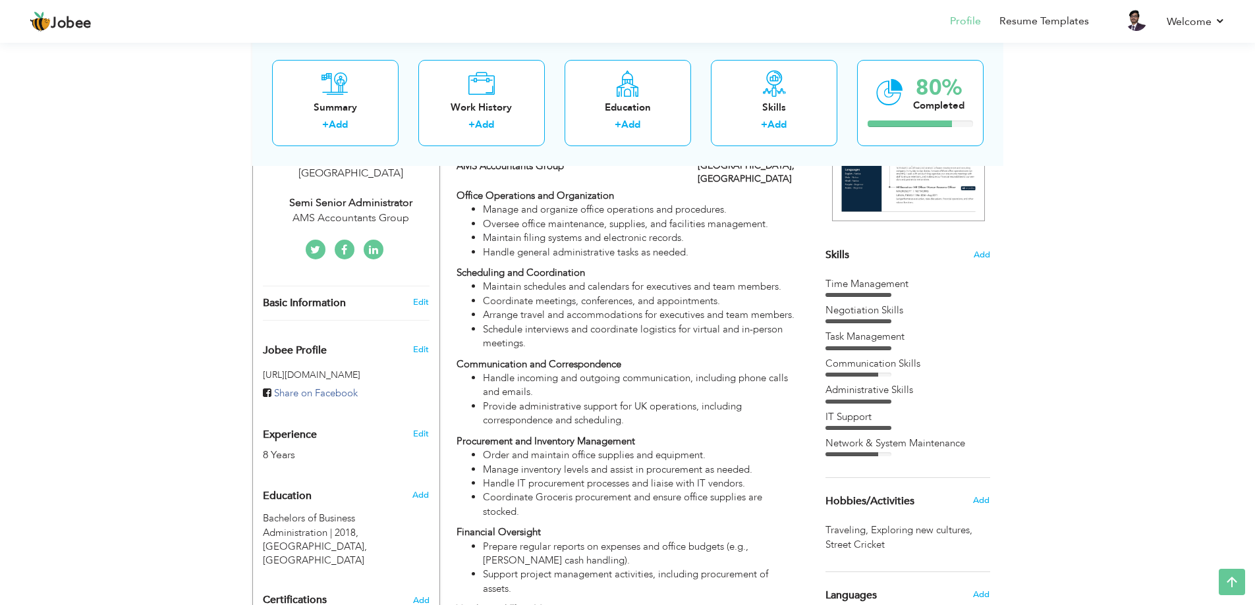
scroll to position [0, 0]
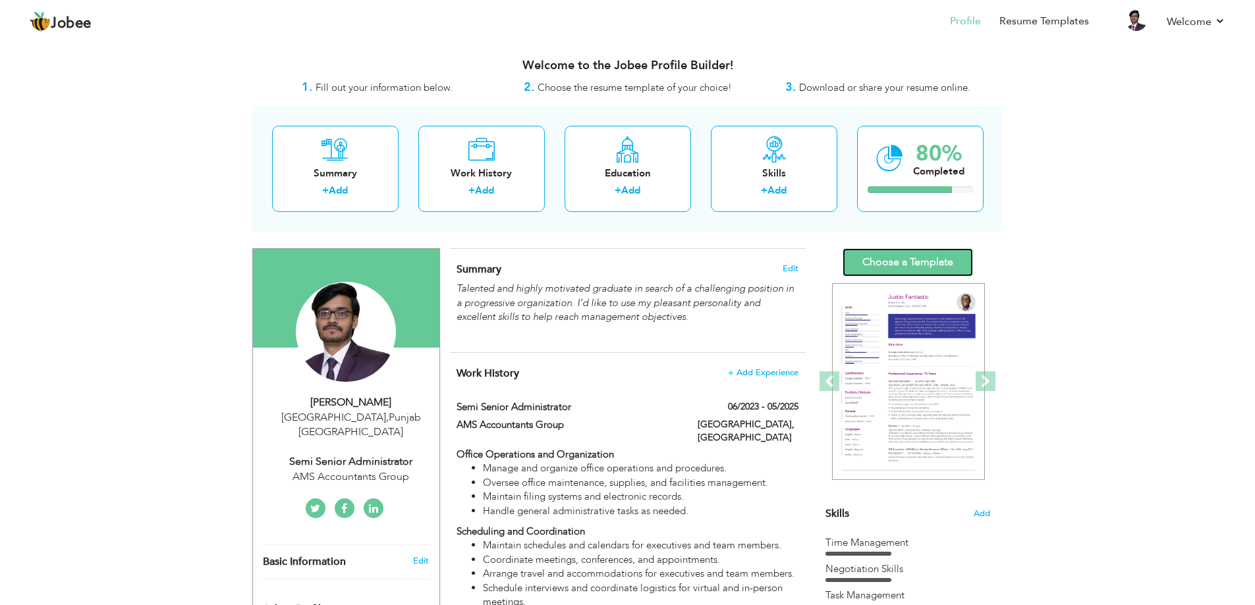
click at [894, 271] on link "Choose a Template" at bounding box center [907, 262] width 130 height 28
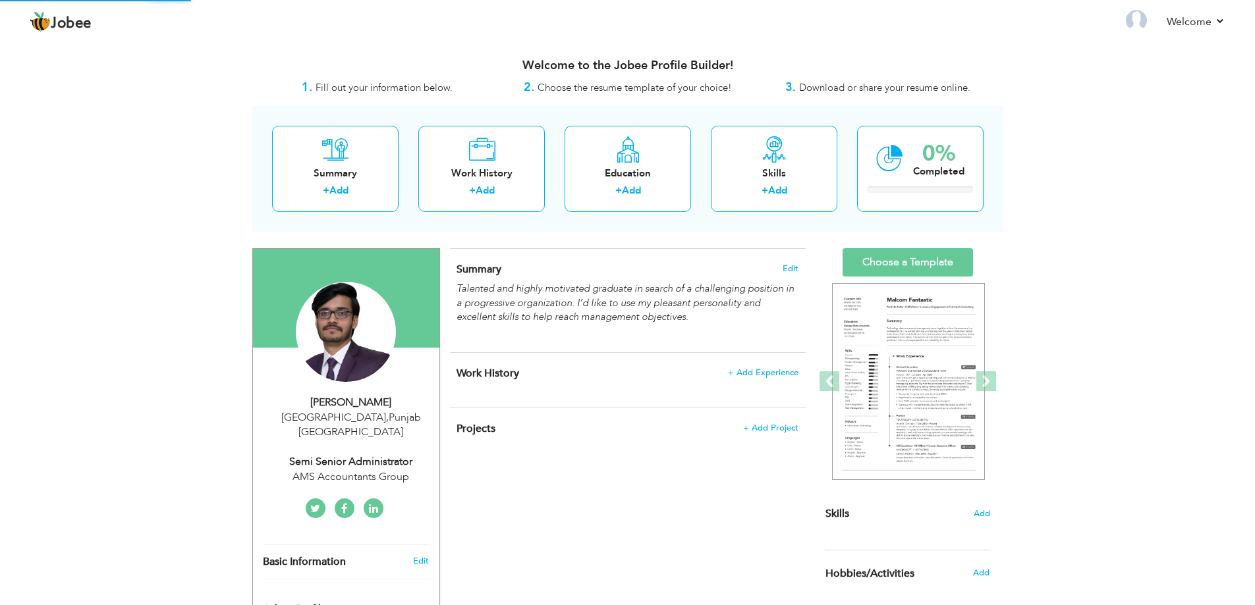
scroll to position [198, 0]
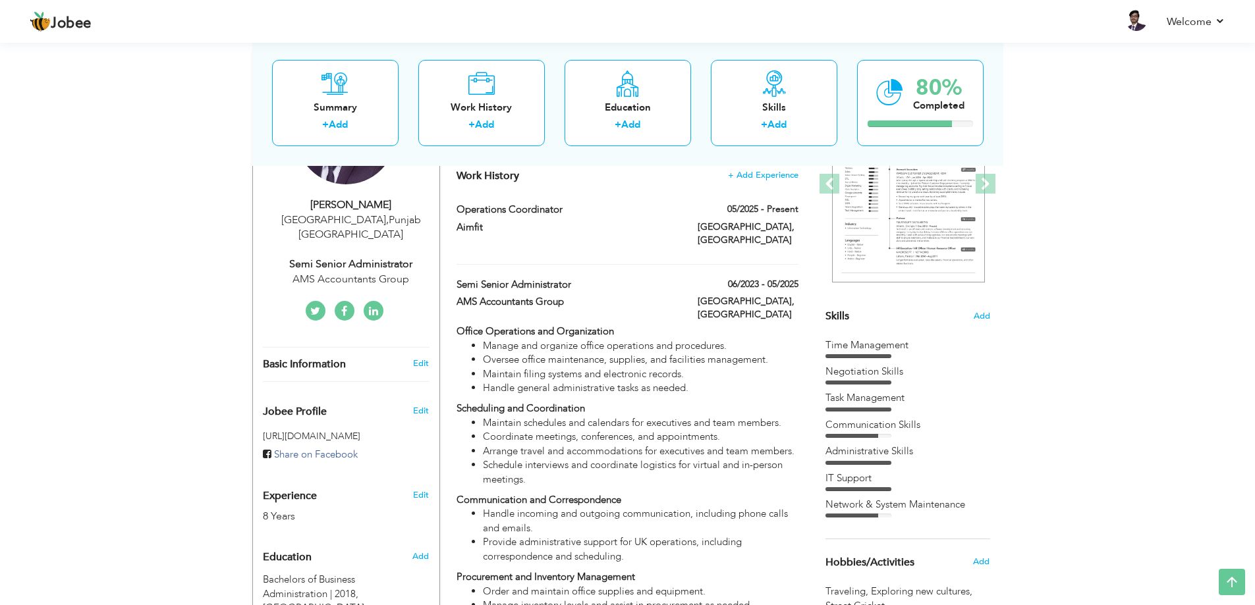
click at [378, 272] on div "AMS Accountants Group" at bounding box center [351, 279] width 177 height 15
type input "[PERSON_NAME]"
type input "Khan"
type input "03349784055"
select select "number:166"
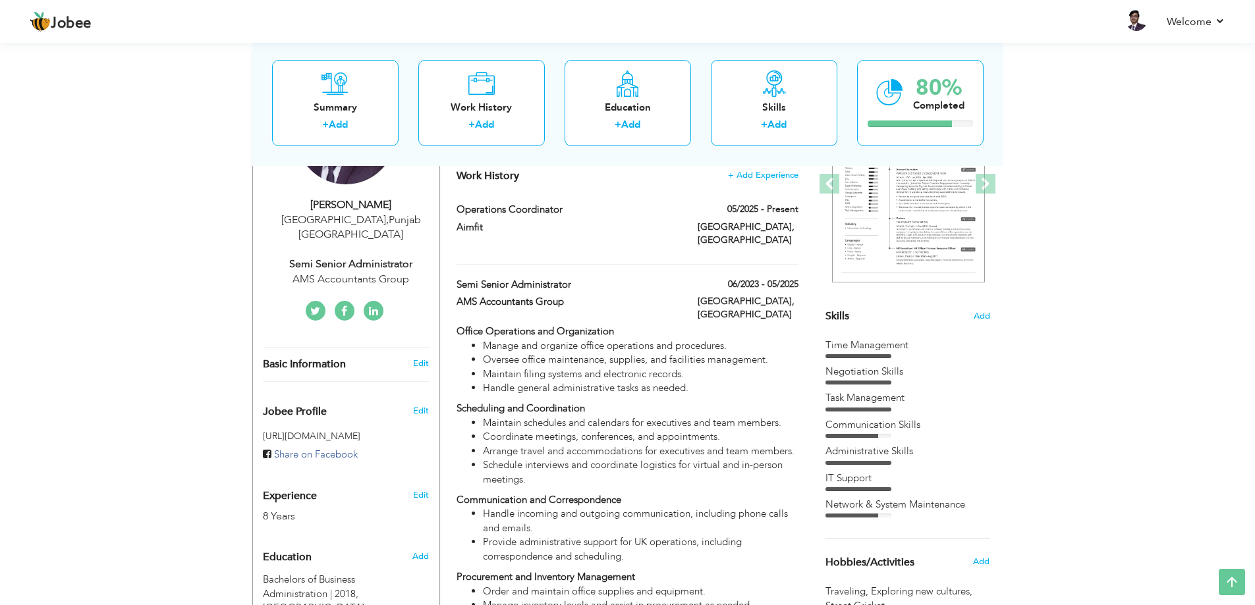
type input "[GEOGRAPHIC_DATA]"
select select "number:10"
type input "AMS Accountants Group"
type input "Semi Senior Administrator"
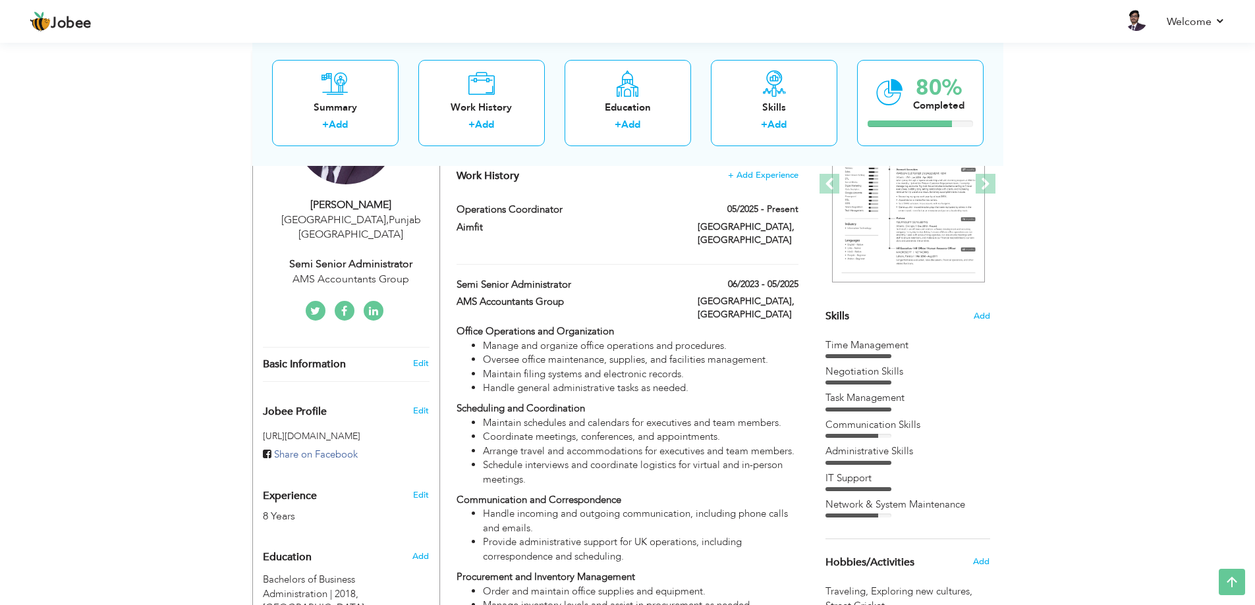
type input "[DOMAIN_NAME][URL]"
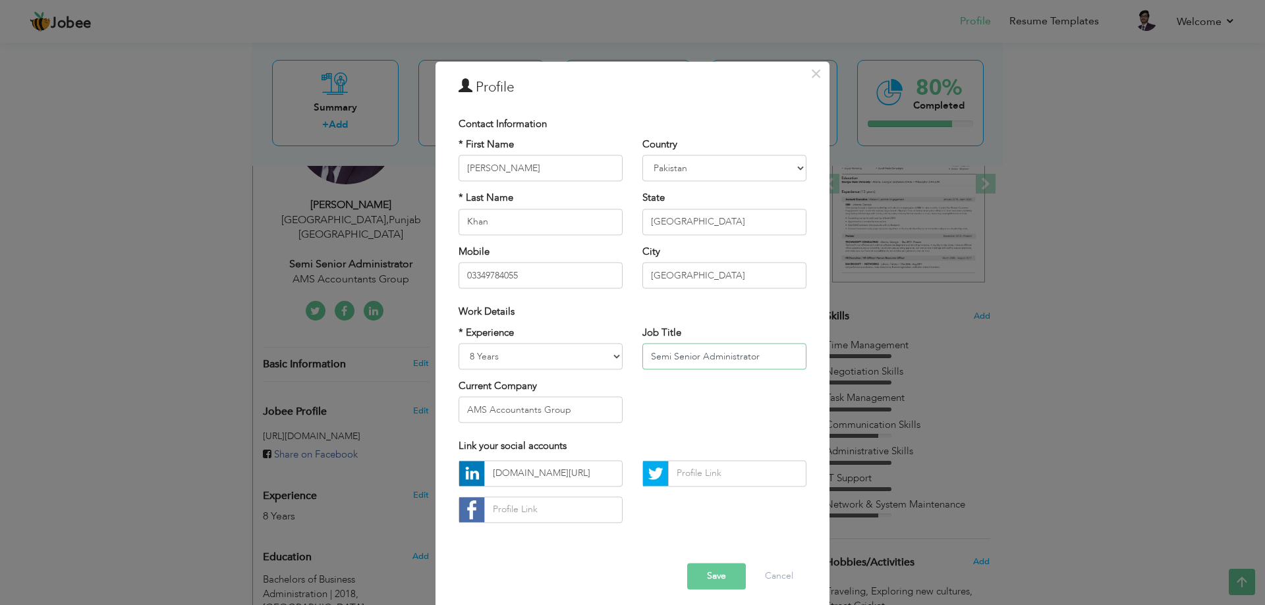
drag, startPoint x: 763, startPoint y: 358, endPoint x: 603, endPoint y: 343, distance: 161.4
click at [603, 343] on div "* Experience Entry Level Less than 1 Year 1 Year 2 Years 3 Years 4 Years 5 Year…" at bounding box center [633, 379] width 368 height 107
paste input "Operations Coordin"
type input "Operations Coordinator"
drag, startPoint x: 584, startPoint y: 412, endPoint x: 444, endPoint y: 404, distance: 139.9
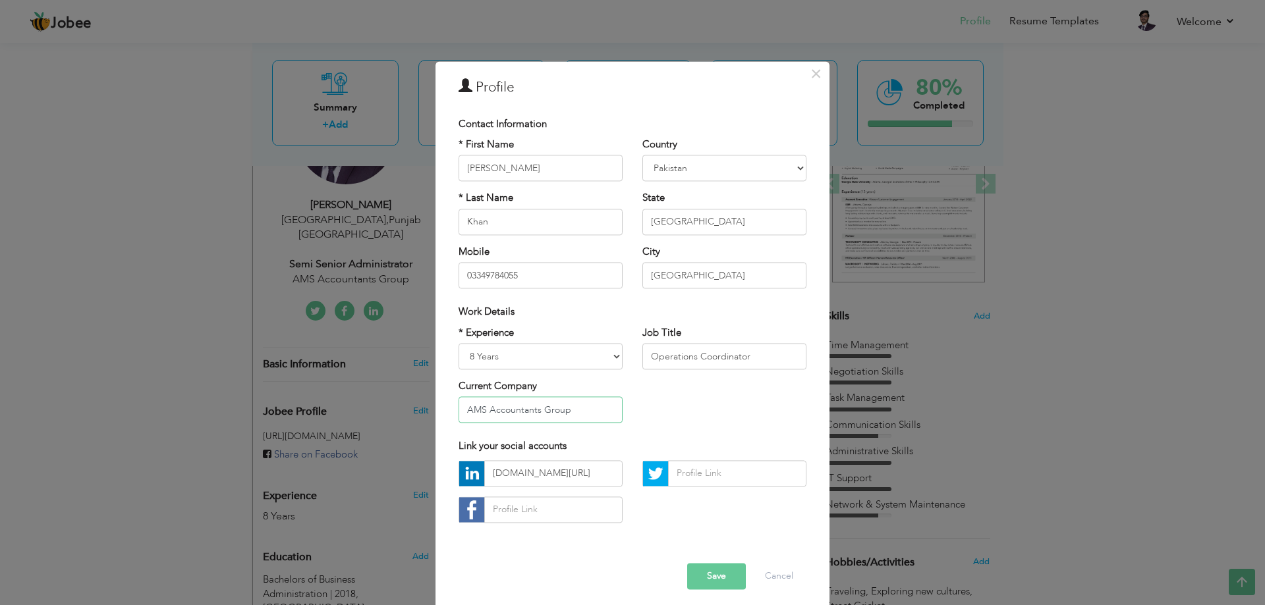
click at [449, 404] on div "* Experience Entry Level Less than 1 Year 1 Year 2 Years 3 Years 4 Years 5 Year…" at bounding box center [541, 379] width 184 height 107
type input "Aimfit"
click at [711, 574] on button "Save" at bounding box center [716, 576] width 59 height 26
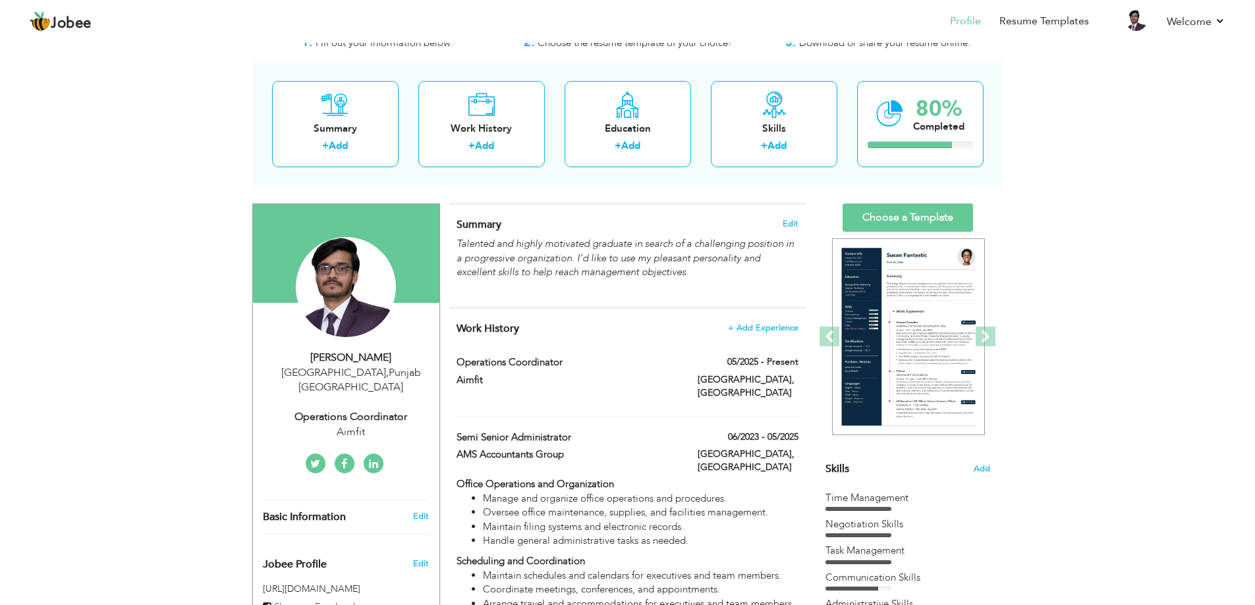
scroll to position [66, 0]
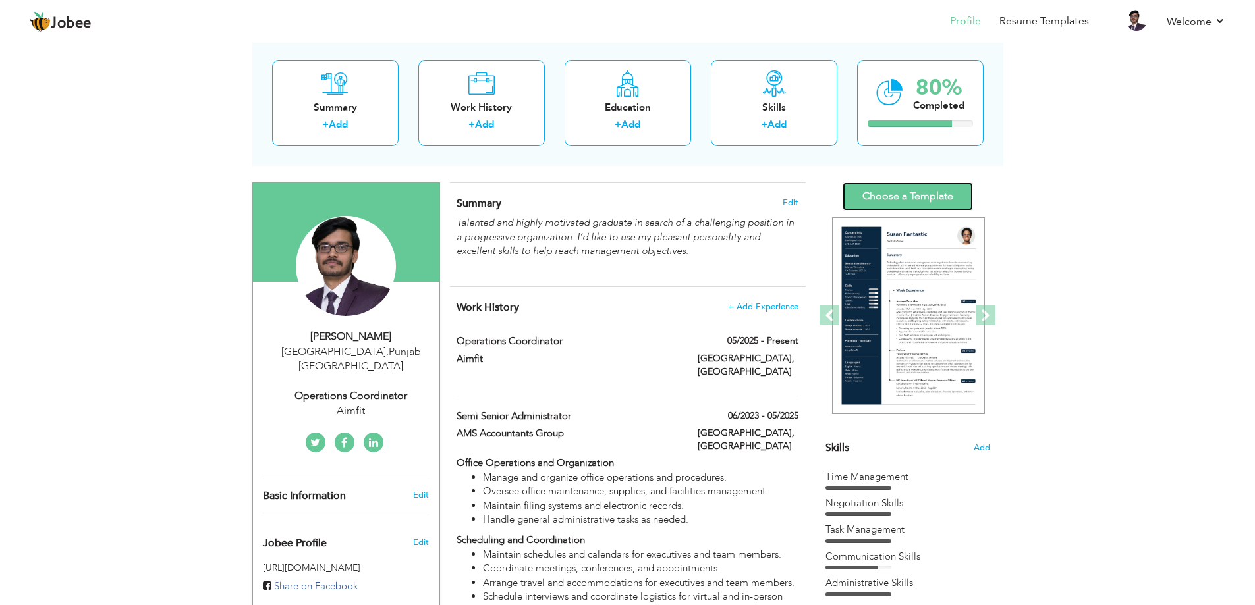
click at [906, 196] on link "Choose a Template" at bounding box center [907, 196] width 130 height 28
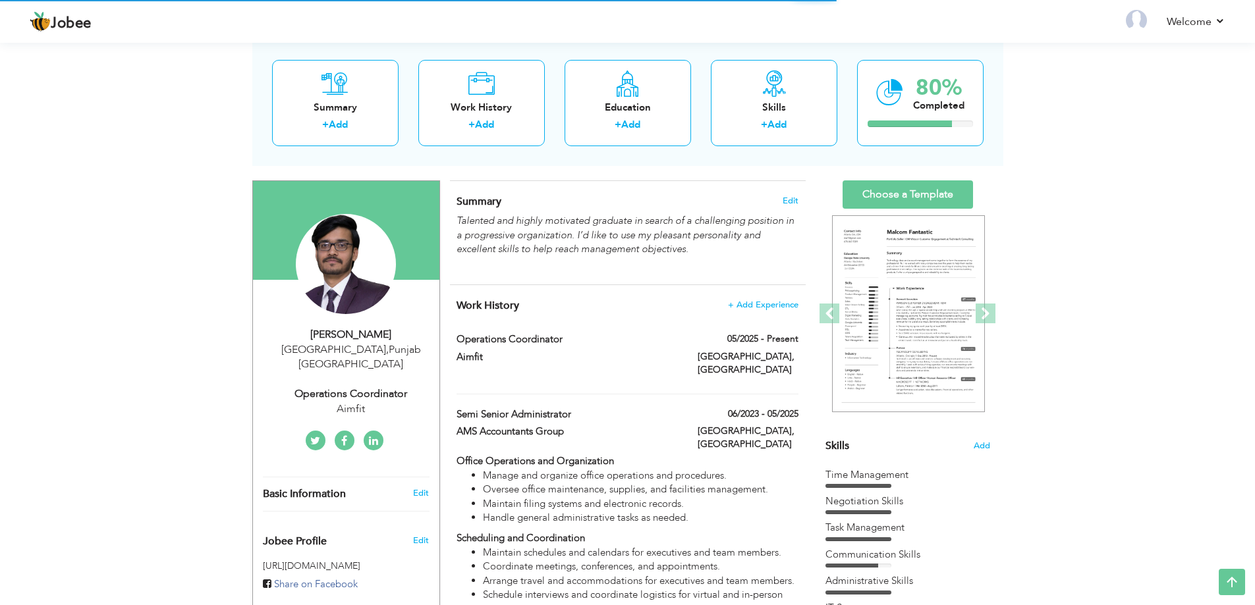
scroll to position [134, 0]
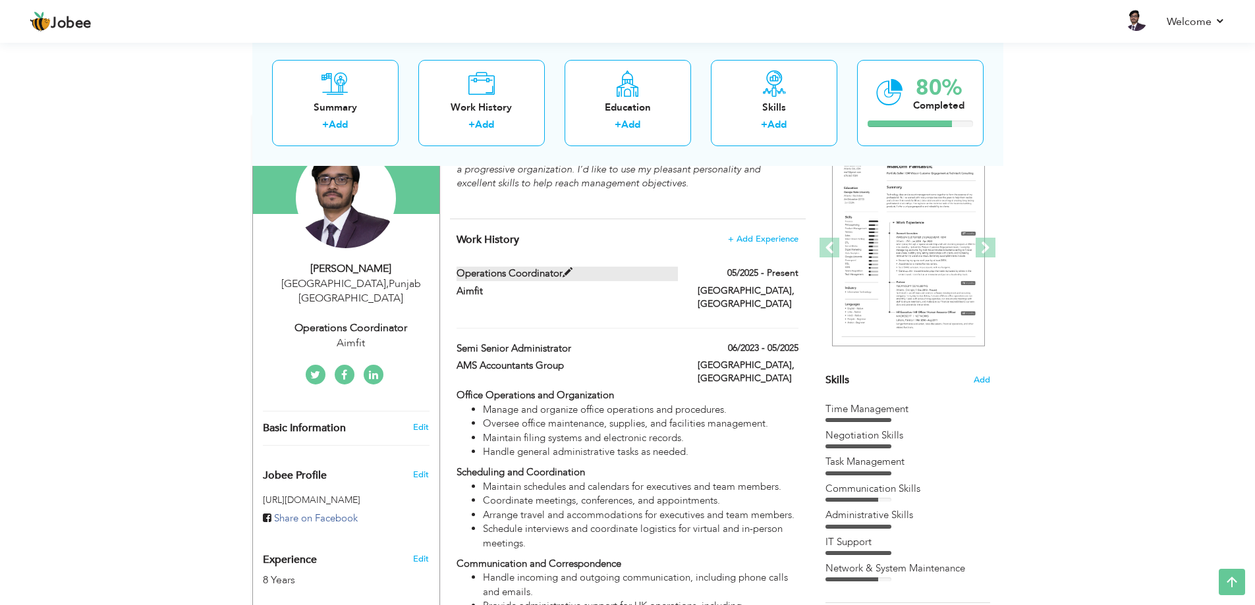
click at [611, 278] on label "Operations Coordinator" at bounding box center [566, 274] width 221 height 14
type input "Operations Coordinator"
type input "Aimfit"
type input "05/2025"
type input "[GEOGRAPHIC_DATA]"
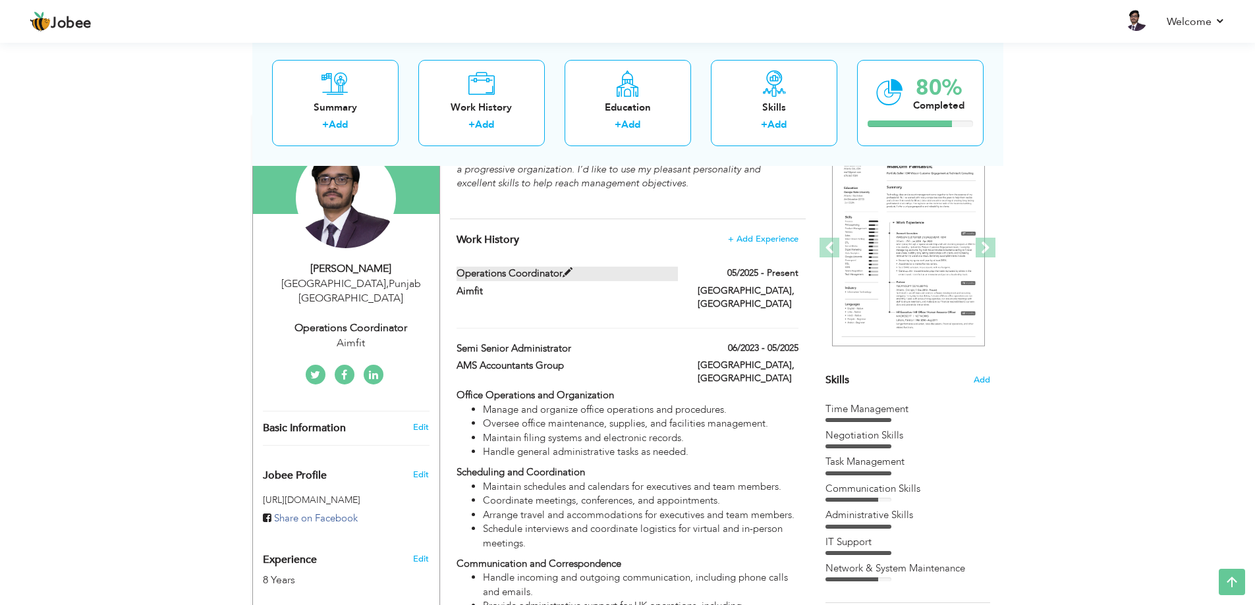
type input "[GEOGRAPHIC_DATA]"
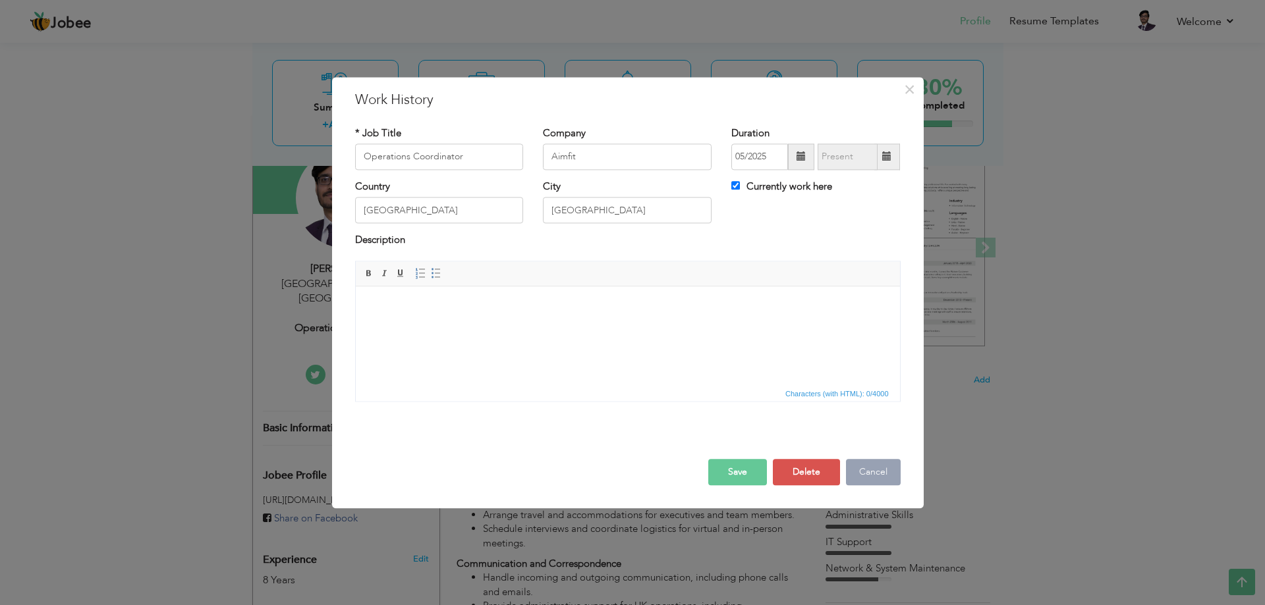
click at [866, 481] on button "Cancel" at bounding box center [873, 472] width 55 height 26
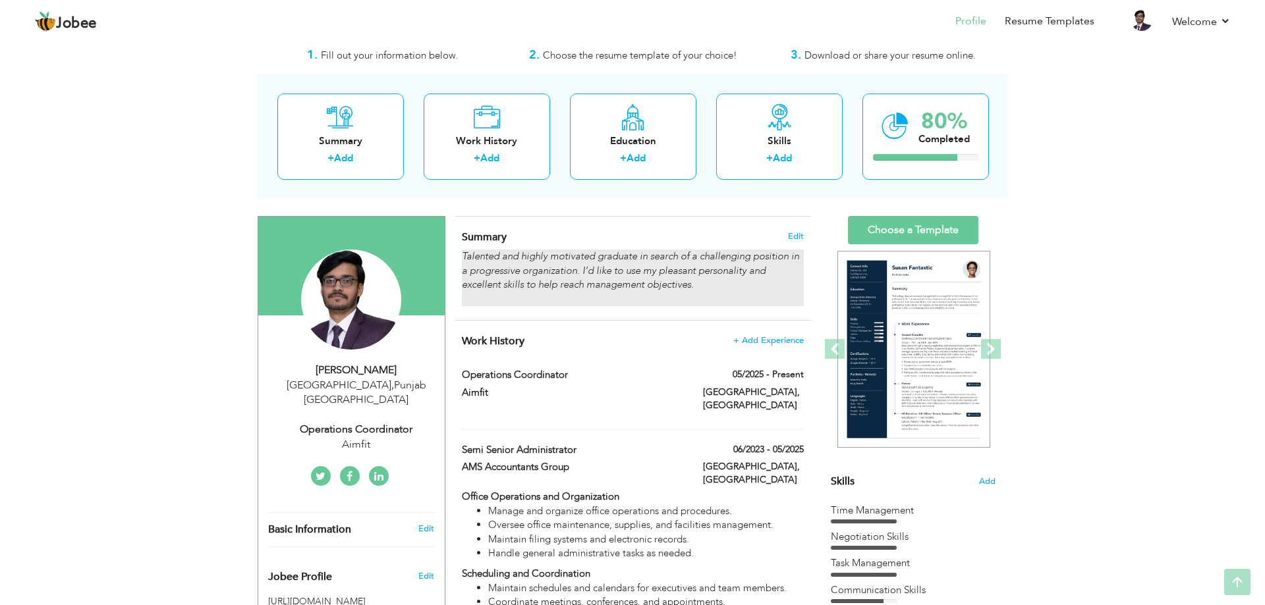
scroll to position [0, 0]
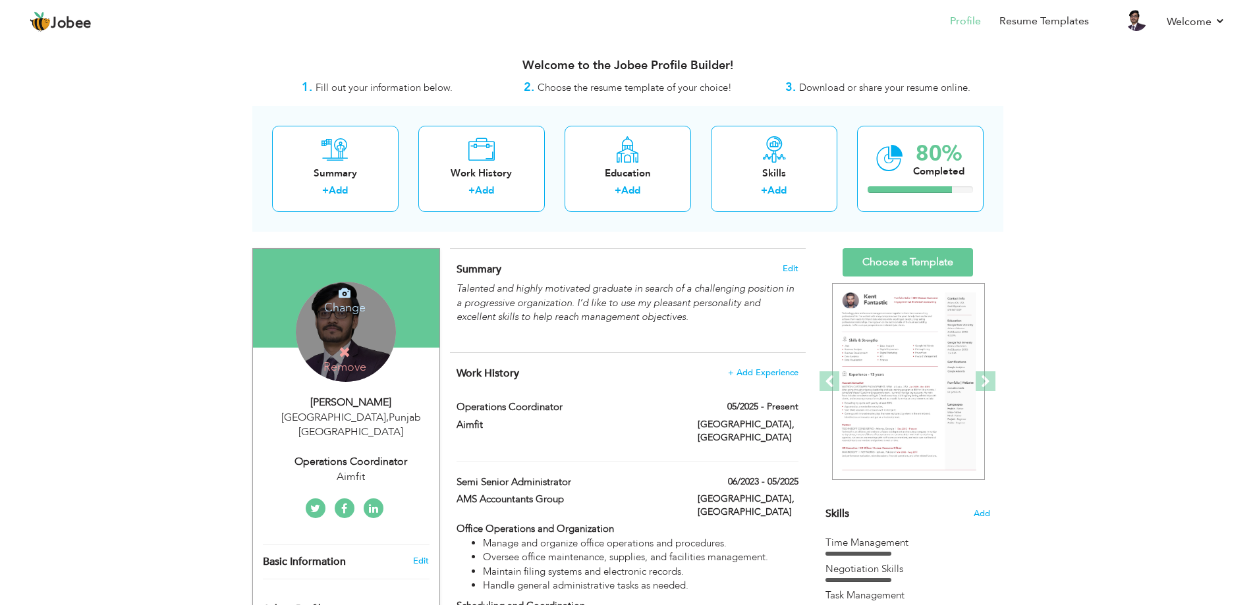
click at [330, 340] on div "Change Remove" at bounding box center [346, 332] width 100 height 100
click at [348, 323] on div "Change Remove" at bounding box center [346, 332] width 100 height 100
click at [350, 300] on h4 "Change" at bounding box center [345, 299] width 94 height 32
